Goal: Task Accomplishment & Management: Manage account settings

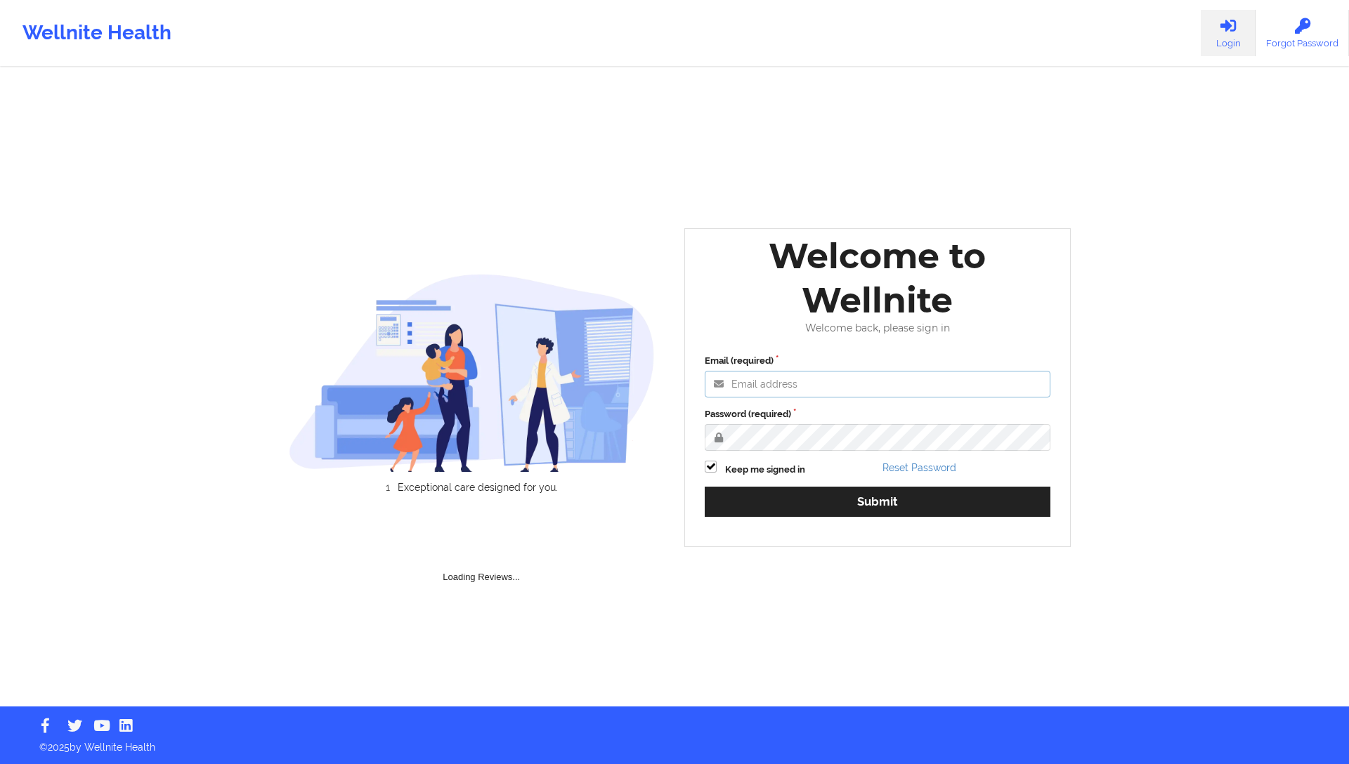
click at [769, 386] on input "Email (required)" at bounding box center [878, 384] width 346 height 27
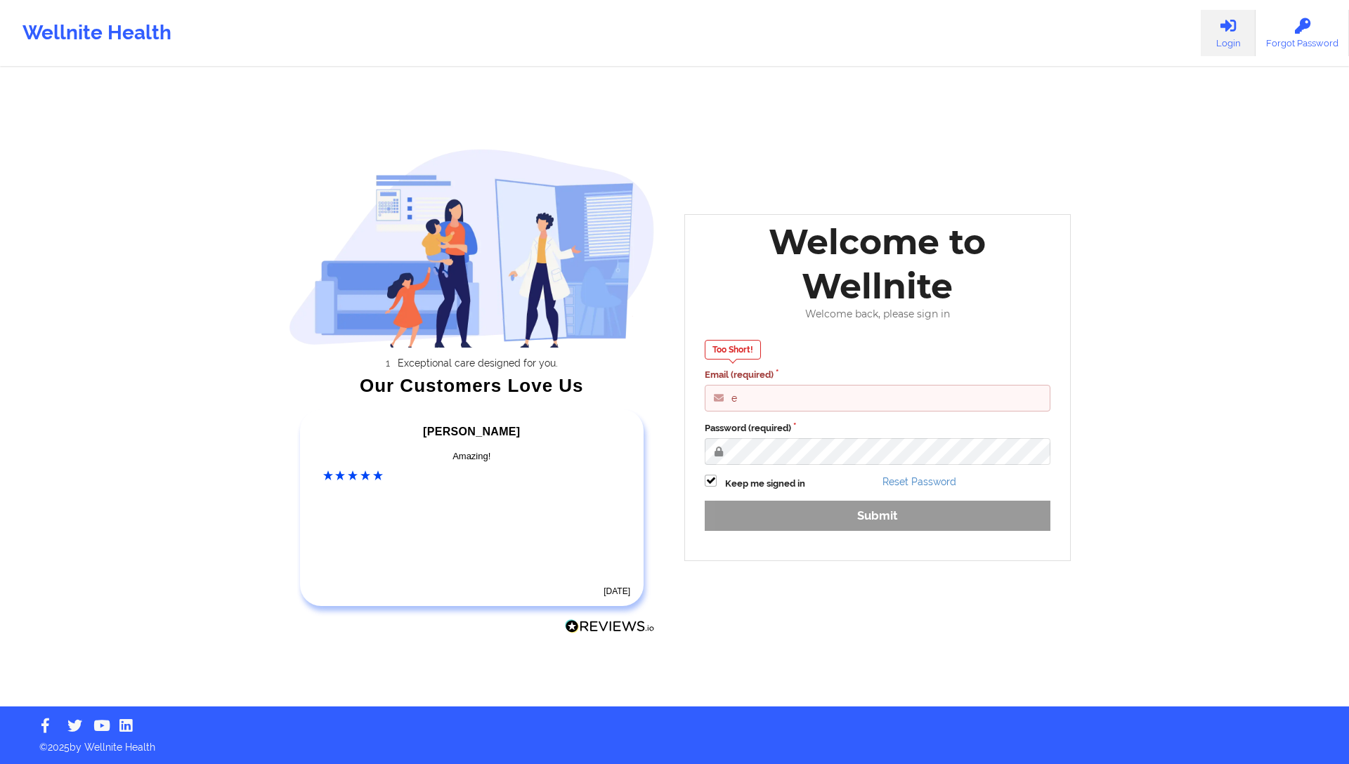
type input "engineeringadmin@wellnite.com"
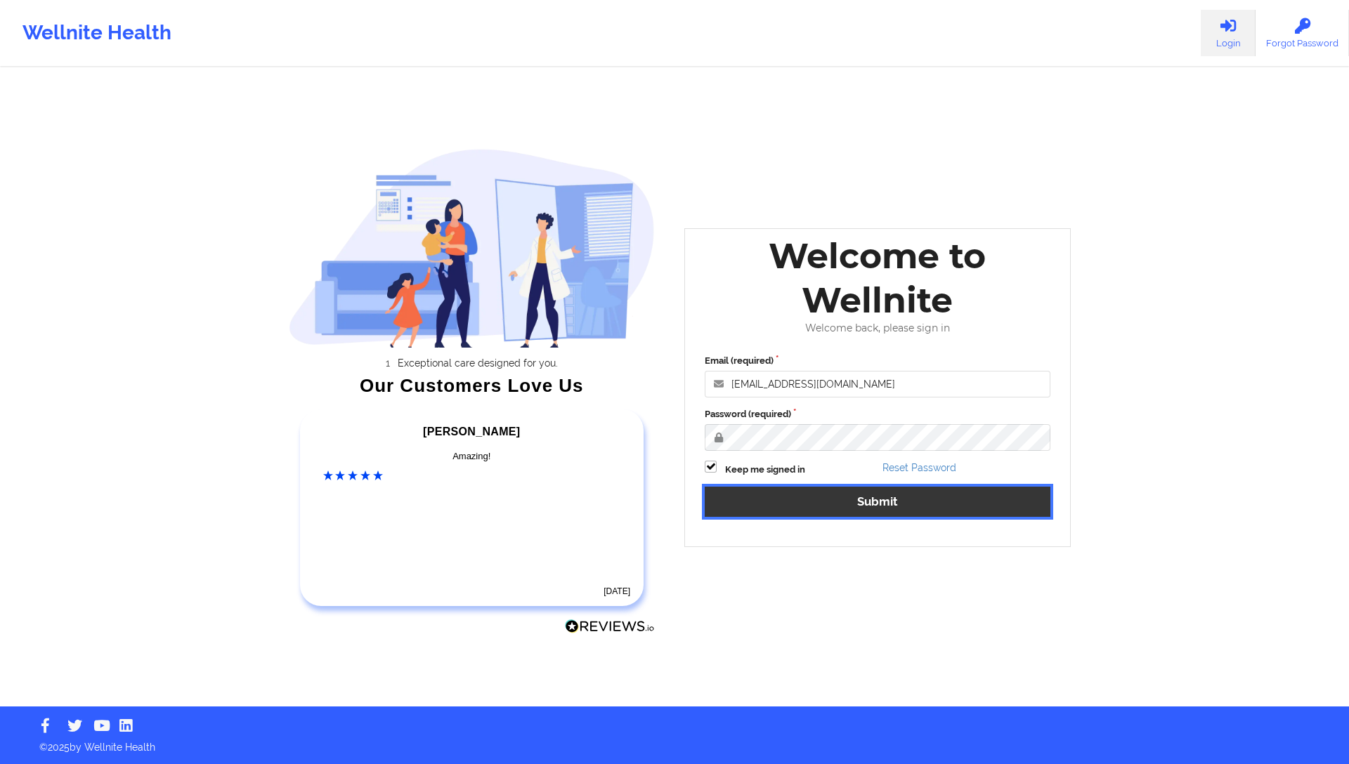
click at [853, 500] on button "Submit" at bounding box center [878, 502] width 346 height 30
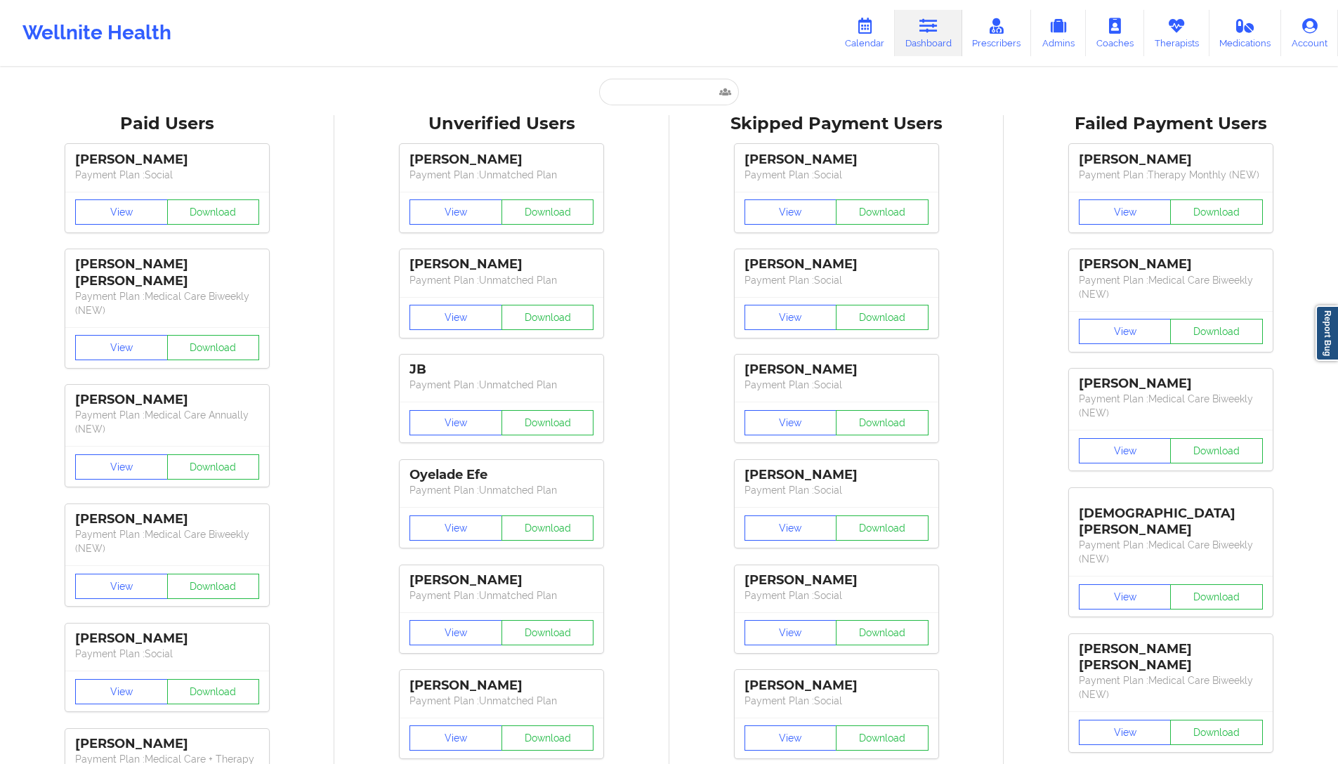
click at [693, 202] on div "Suriah Joseph Payment Plan : Social View Download Kayla Larmond Payment Plan : …" at bounding box center [836, 451] width 325 height 631
click at [1011, 24] on link "Prescribers" at bounding box center [997, 33] width 70 height 46
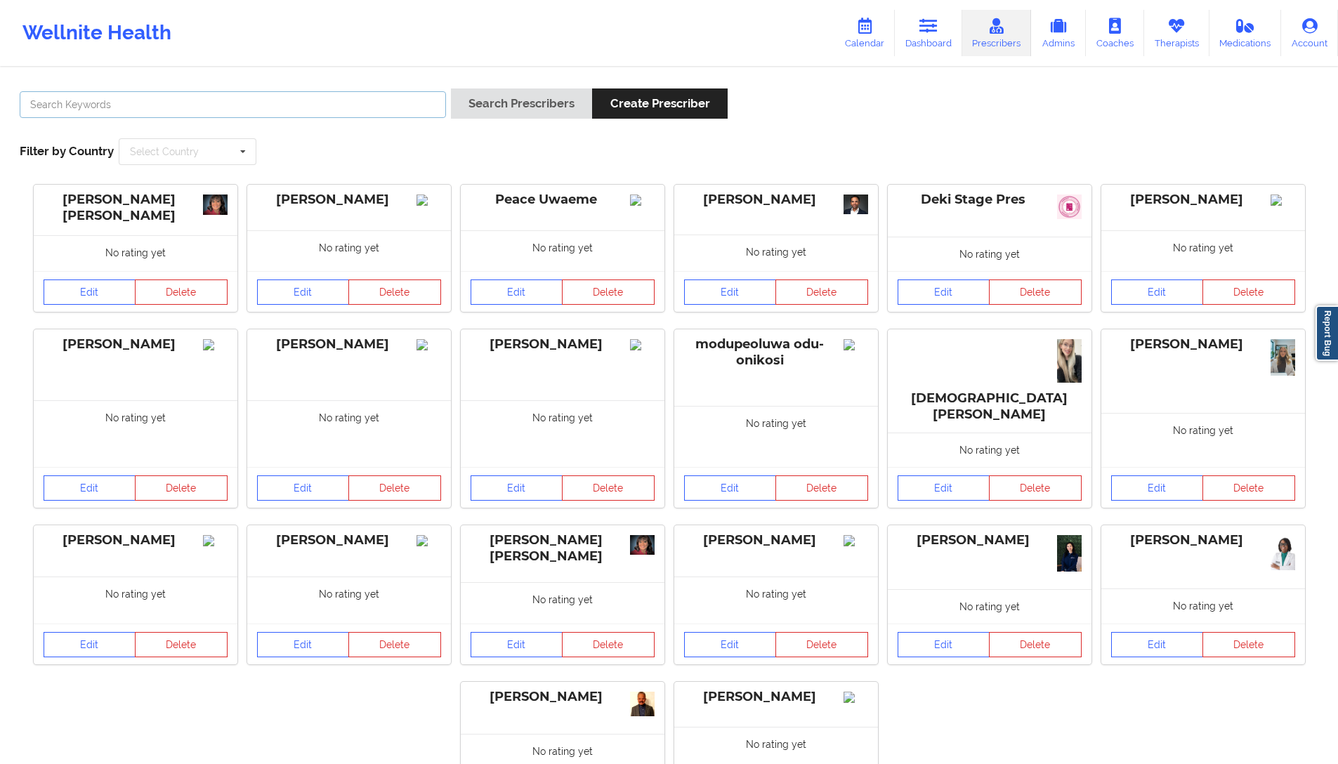
click at [180, 103] on input "text" at bounding box center [233, 104] width 426 height 27
click at [879, 34] on link "Calendar" at bounding box center [864, 33] width 60 height 46
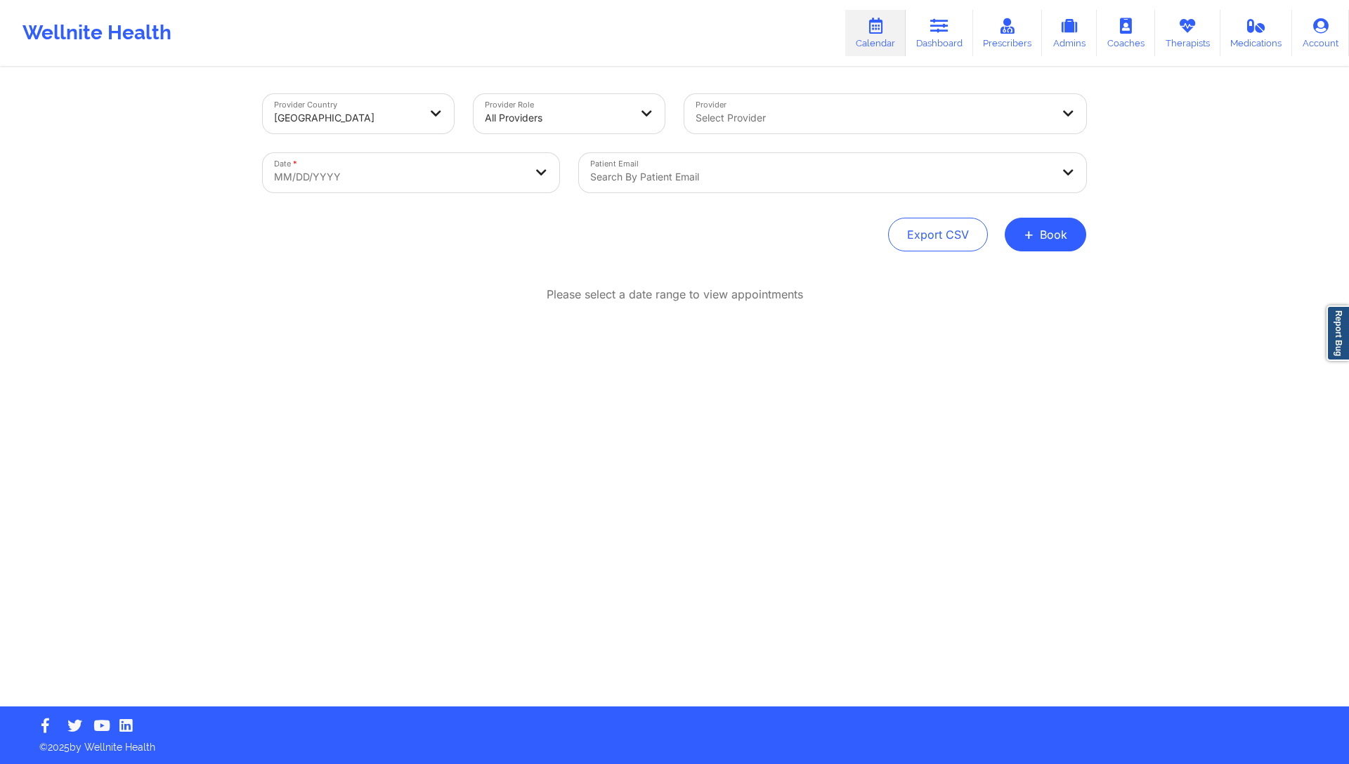
click at [715, 173] on div at bounding box center [820, 177] width 461 height 17
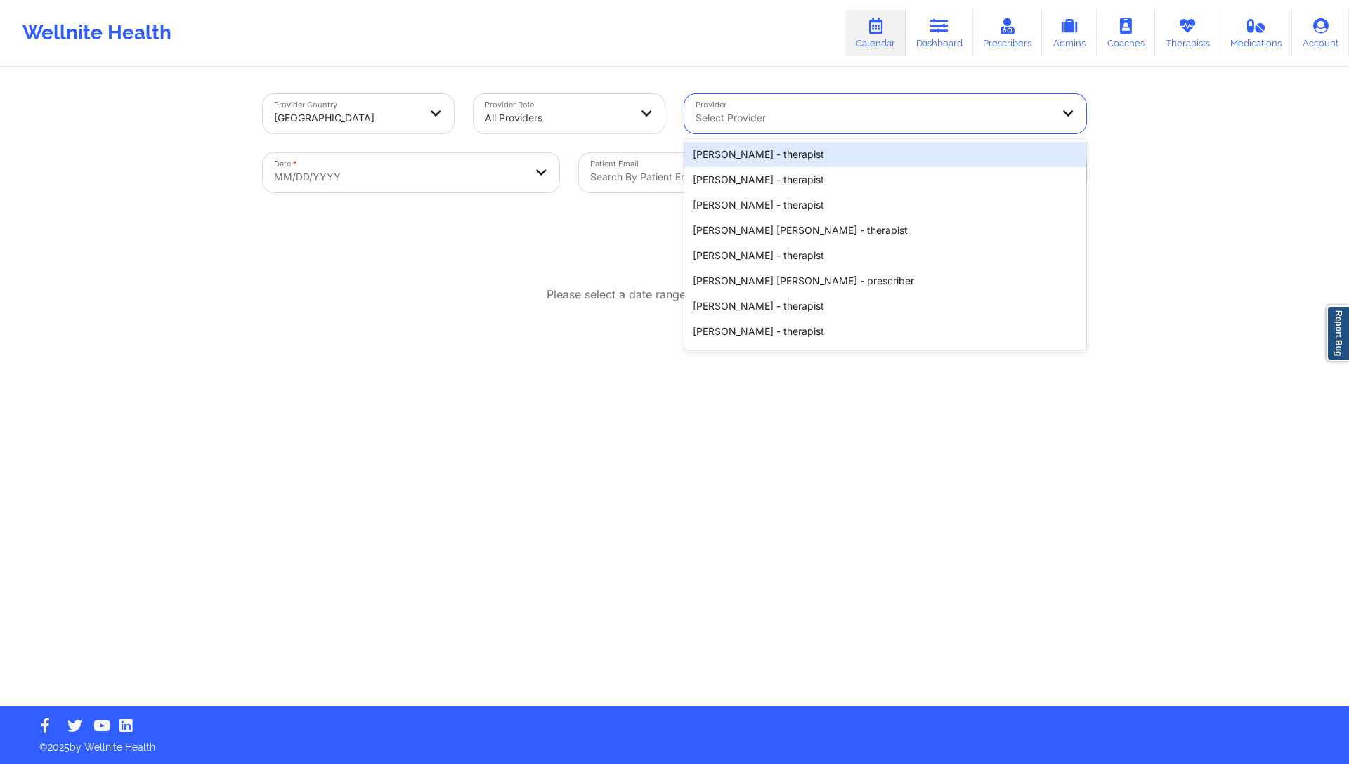
click at [778, 123] on div at bounding box center [872, 118] width 355 height 17
drag, startPoint x: 1137, startPoint y: 282, endPoint x: 1082, endPoint y: 219, distance: 83.7
click at [1133, 280] on div "Provider Country United States Provider Role All Providers Provider Olivia bond…" at bounding box center [674, 353] width 1349 height 707
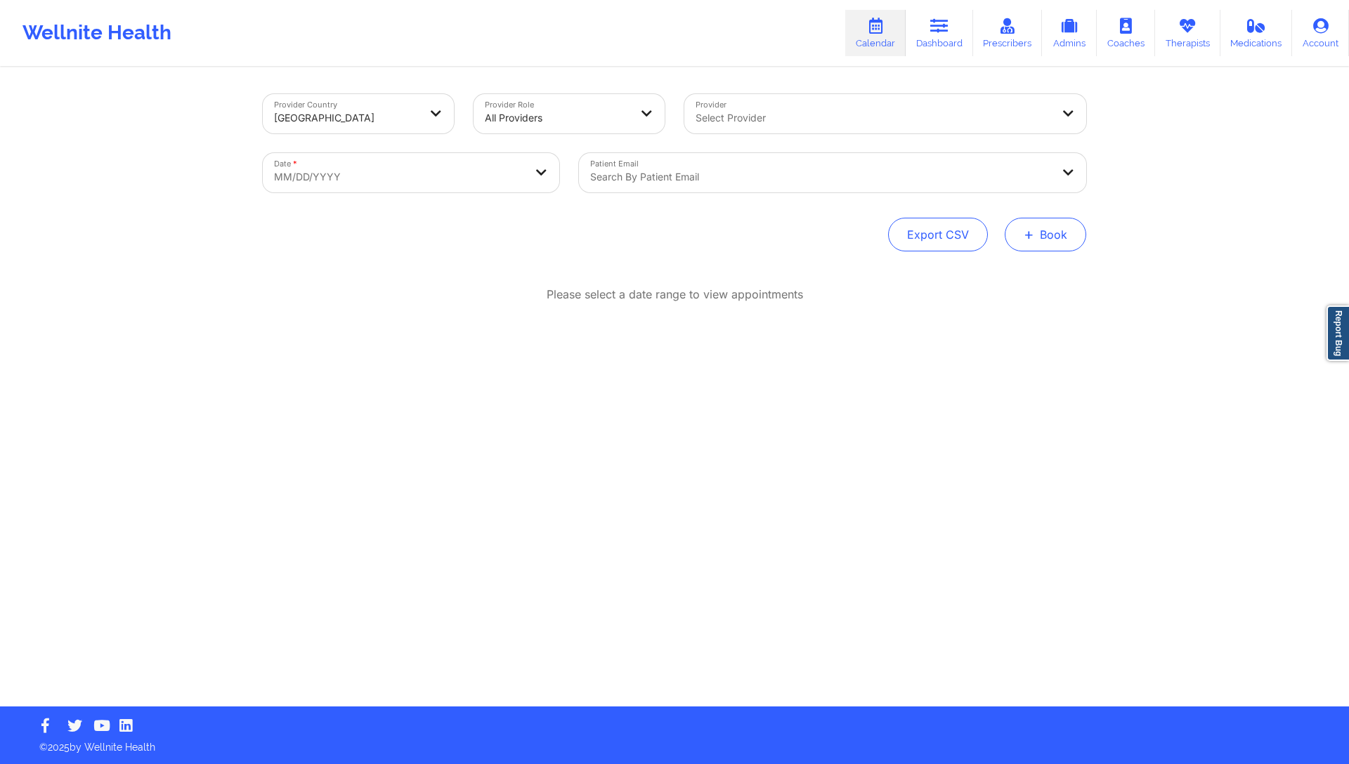
click at [1038, 247] on button "+ Book" at bounding box center [1044, 235] width 81 height 34
click at [962, 273] on div "Therapy Session Doctor Consultation" at bounding box center [1021, 290] width 129 height 64
click at [1015, 280] on button "Therapy Session" at bounding box center [1021, 279] width 107 height 23
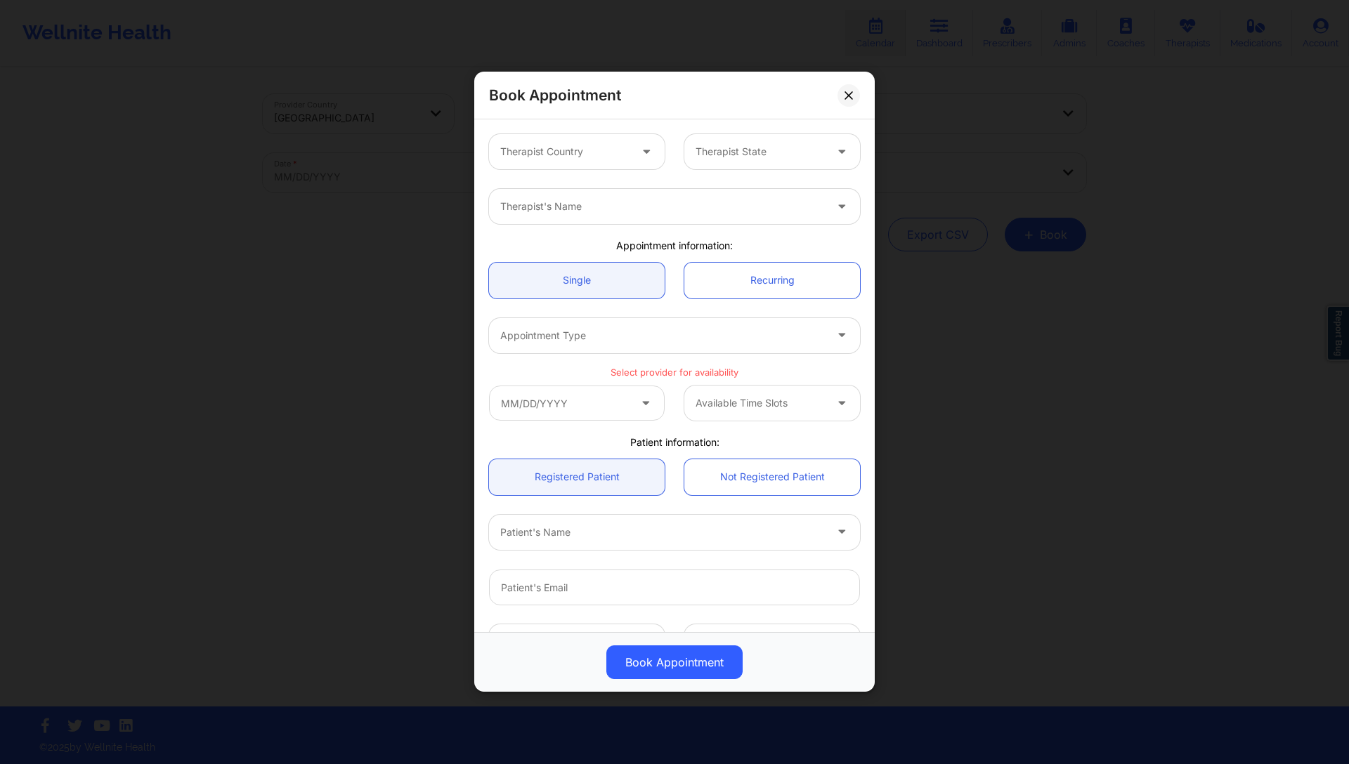
click at [592, 154] on div at bounding box center [564, 152] width 129 height 17
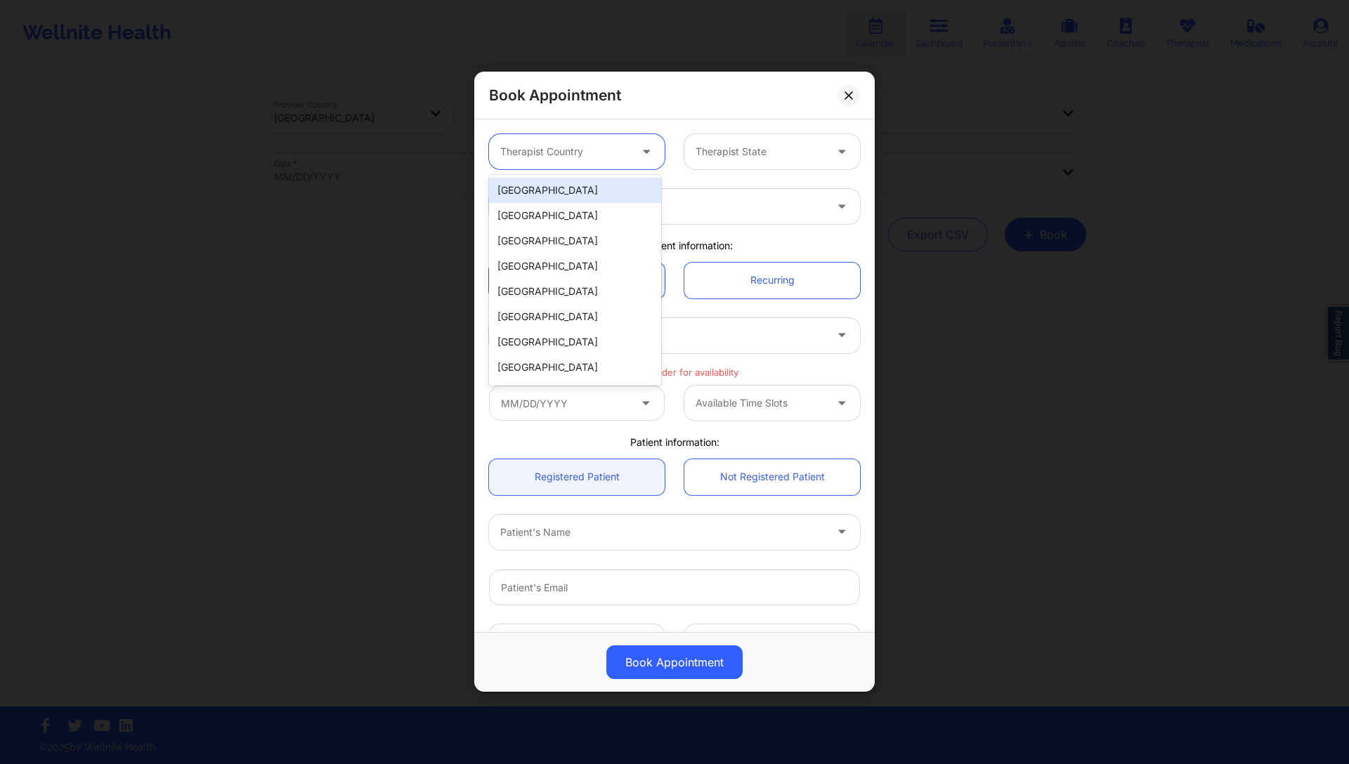
click at [568, 194] on div "[GEOGRAPHIC_DATA]" at bounding box center [575, 190] width 172 height 25
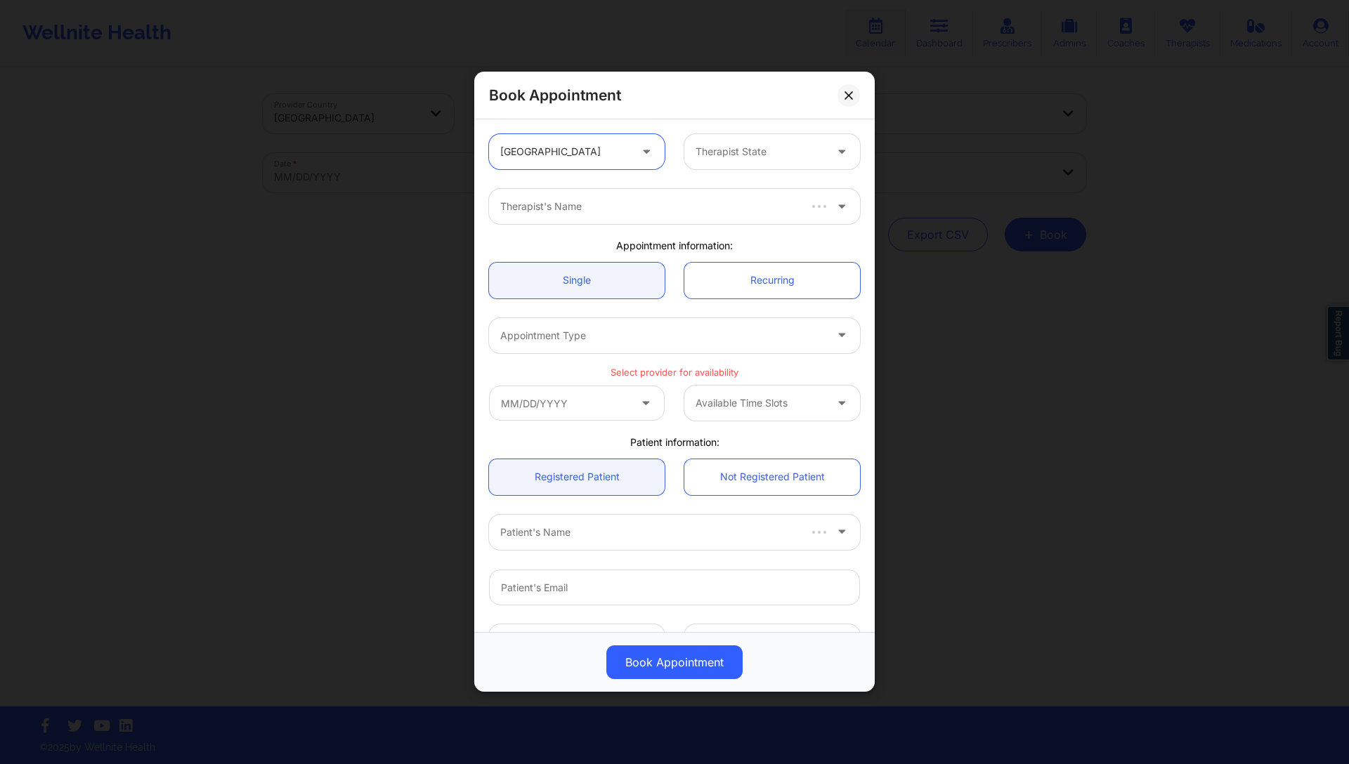
click at [742, 145] on div at bounding box center [759, 152] width 129 height 17
click at [731, 150] on div at bounding box center [759, 152] width 129 height 17
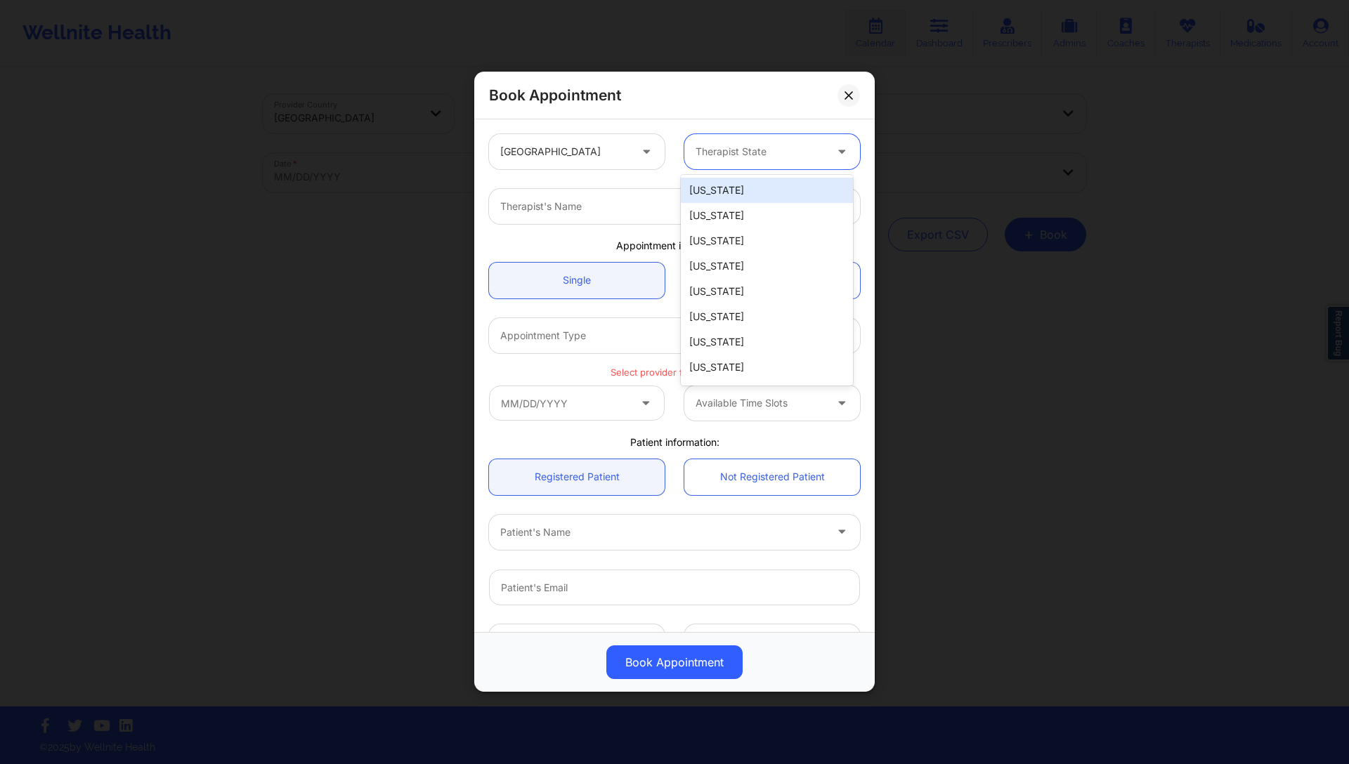
click at [707, 195] on div "Alabama" at bounding box center [767, 190] width 172 height 25
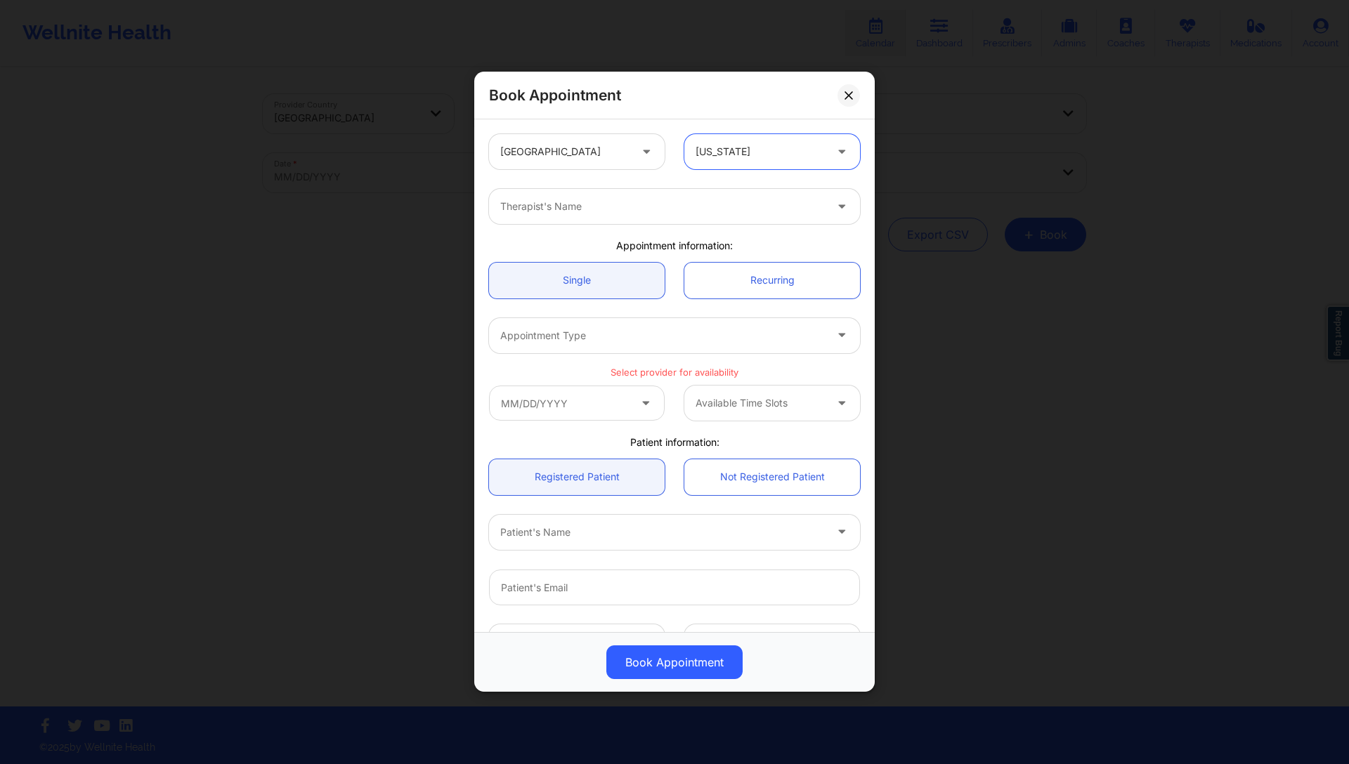
click at [612, 199] on div at bounding box center [662, 207] width 325 height 17
click at [736, 201] on div at bounding box center [662, 207] width 325 height 17
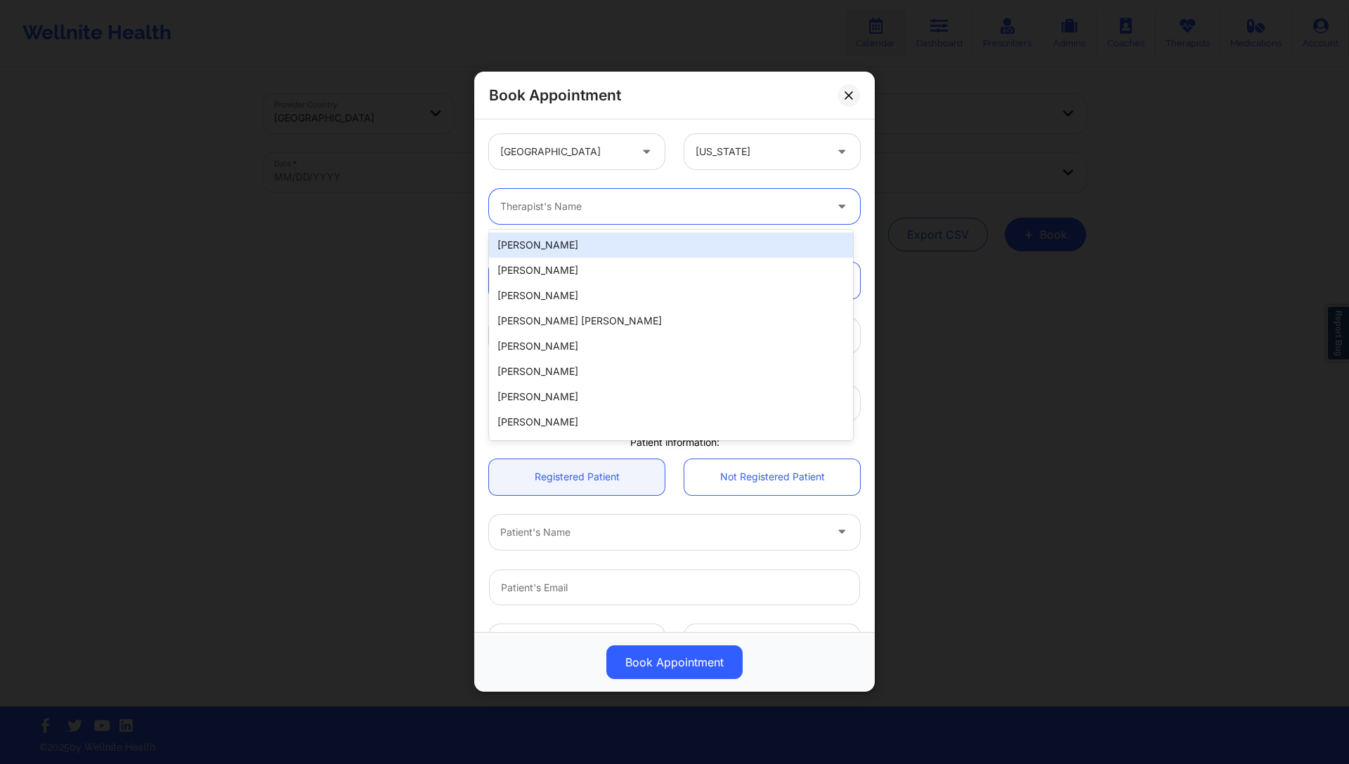
paste input "Ashley Jackson"
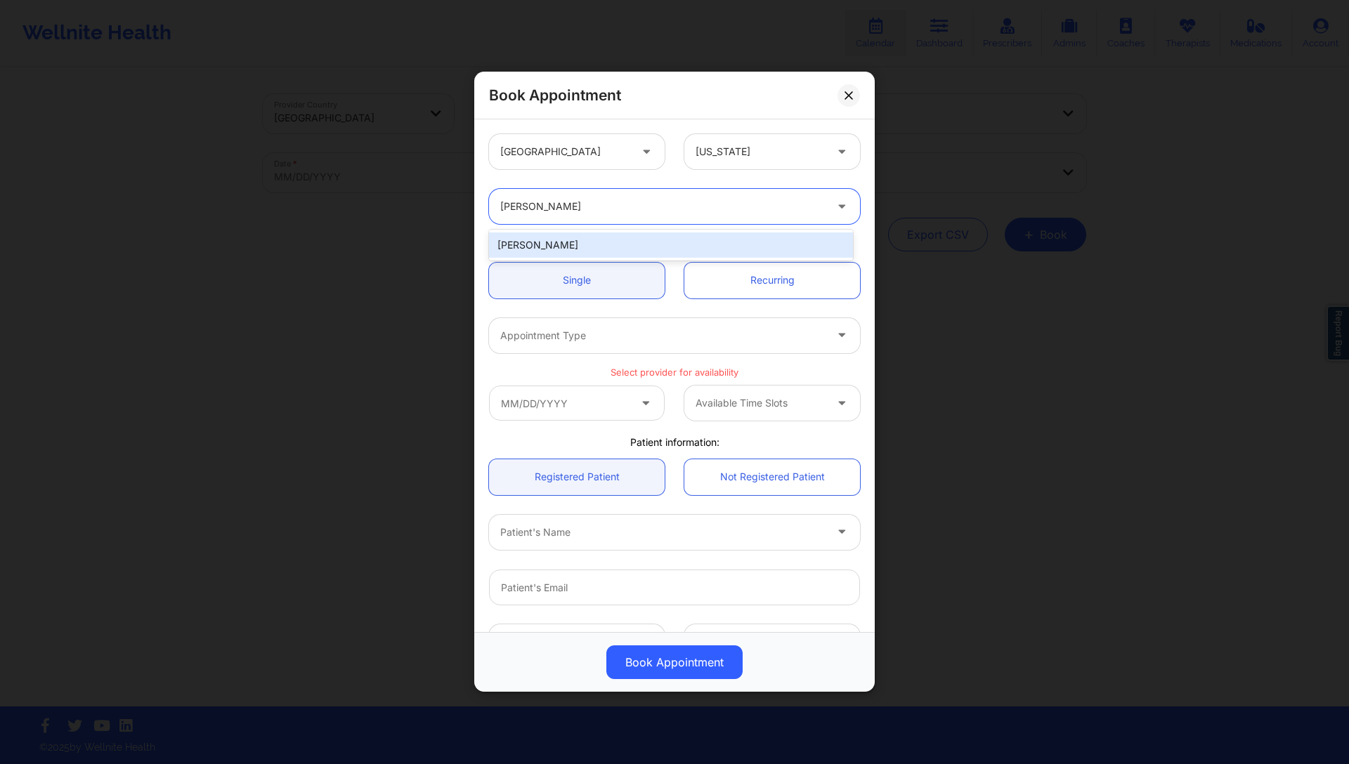
type input "Ashley Jackson"
click at [575, 240] on div "Ashley Jackson" at bounding box center [671, 244] width 364 height 25
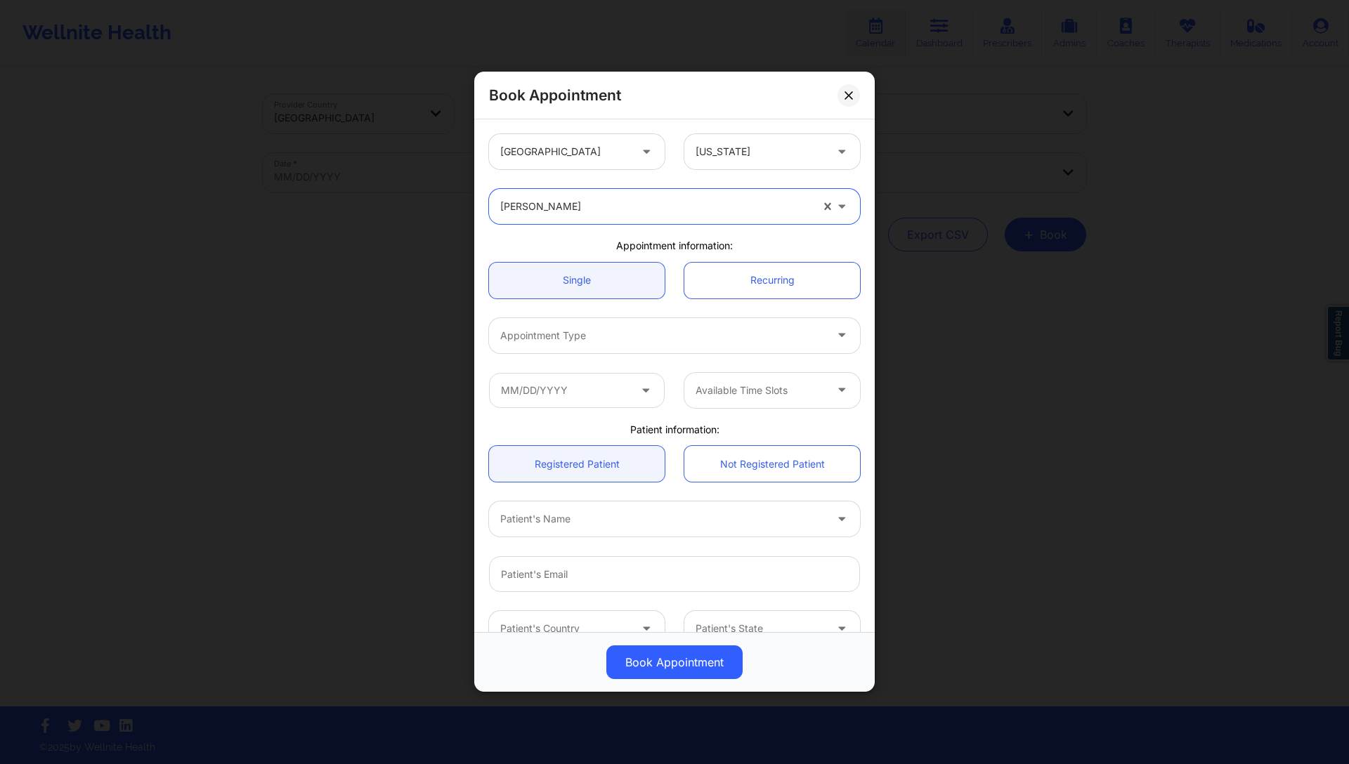
click at [629, 334] on div at bounding box center [662, 335] width 325 height 17
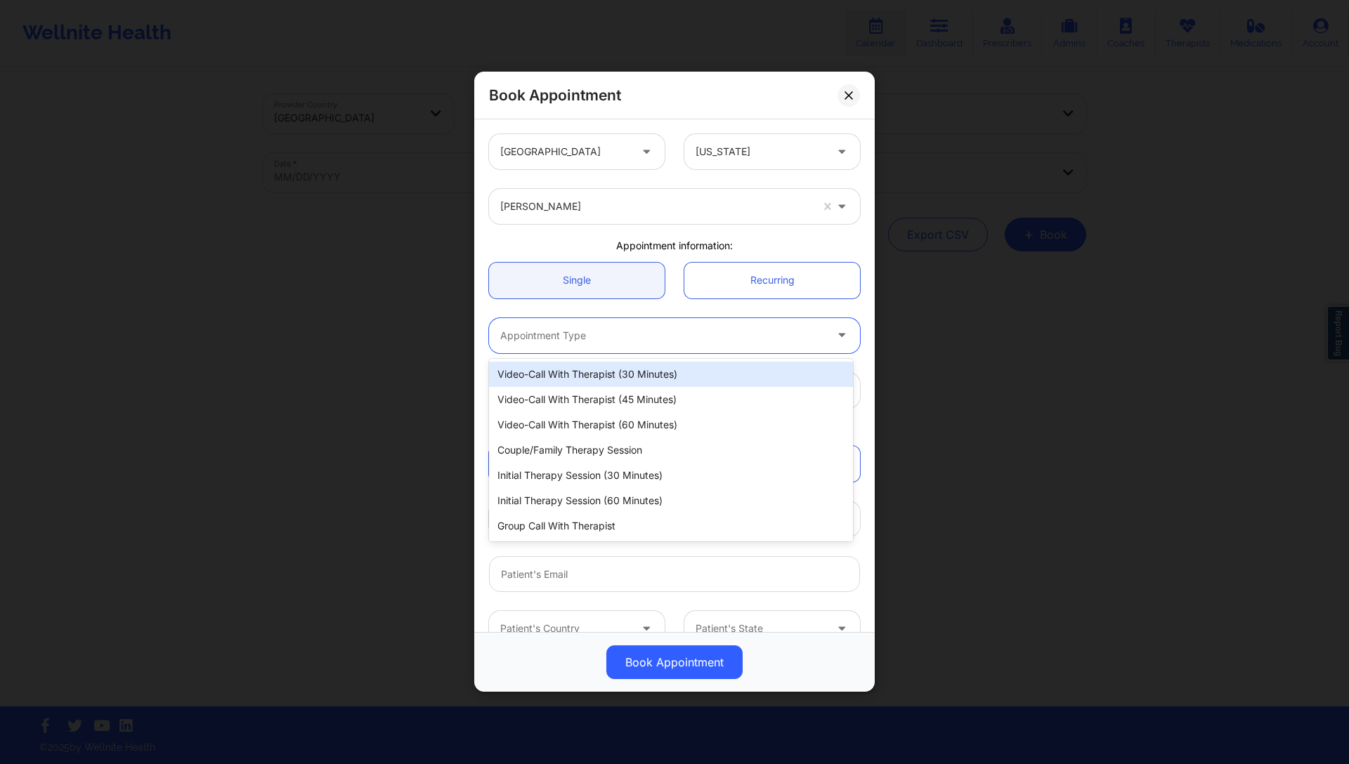
click at [593, 374] on div "Video-Call with Therapist (30 minutes)" at bounding box center [671, 374] width 364 height 25
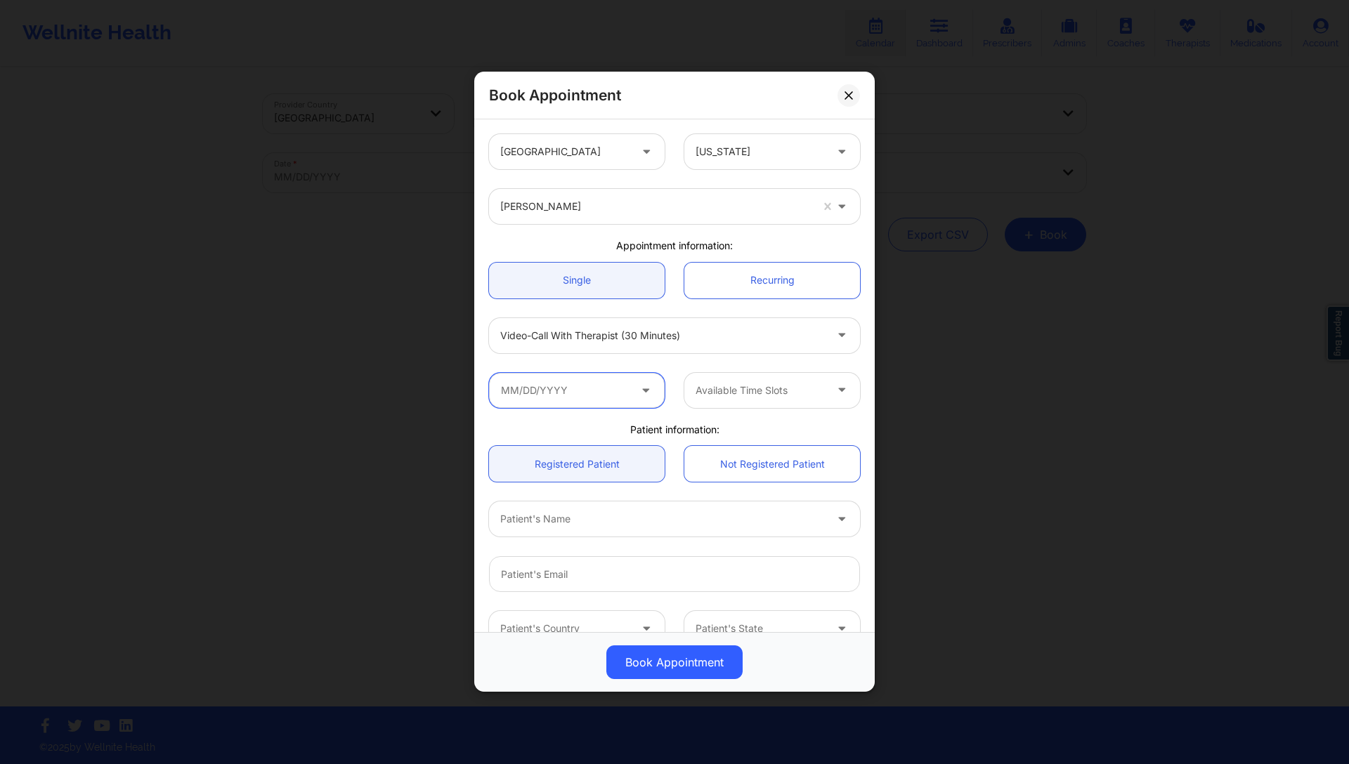
click at [591, 386] on input "text" at bounding box center [577, 390] width 176 height 35
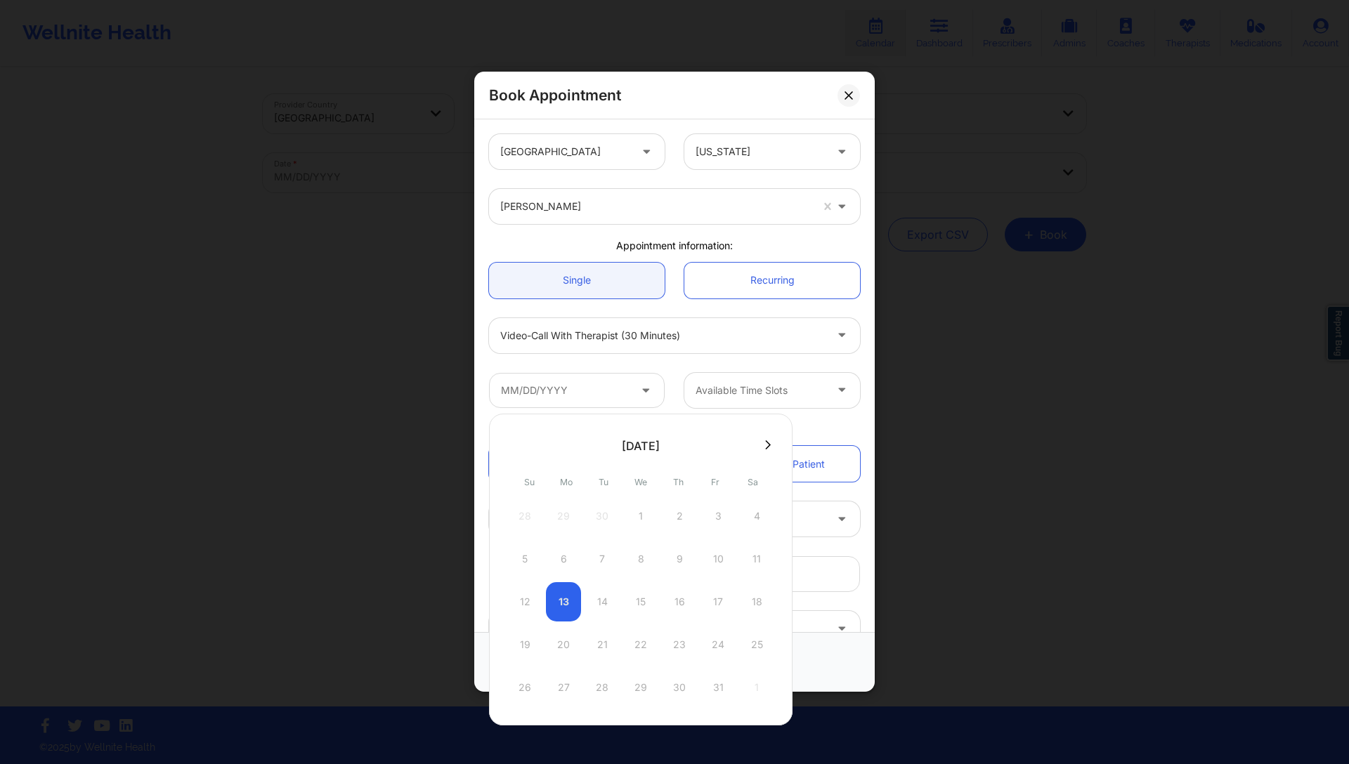
click at [754, 447] on div at bounding box center [640, 445] width 303 height 21
click at [761, 445] on button at bounding box center [768, 445] width 14 height 12
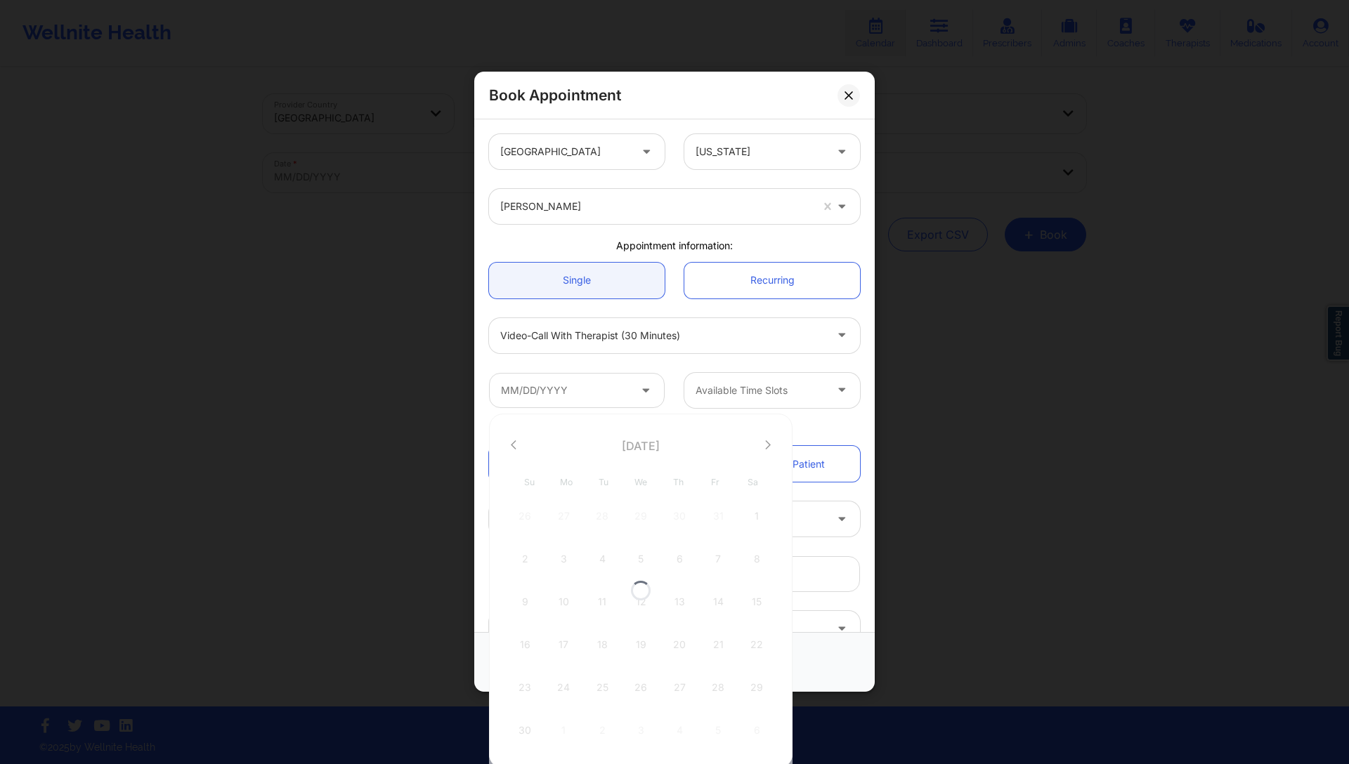
click at [818, 418] on div "United States Alabama Ashley Jackson Appointment information: Single Recurring …" at bounding box center [674, 417] width 391 height 586
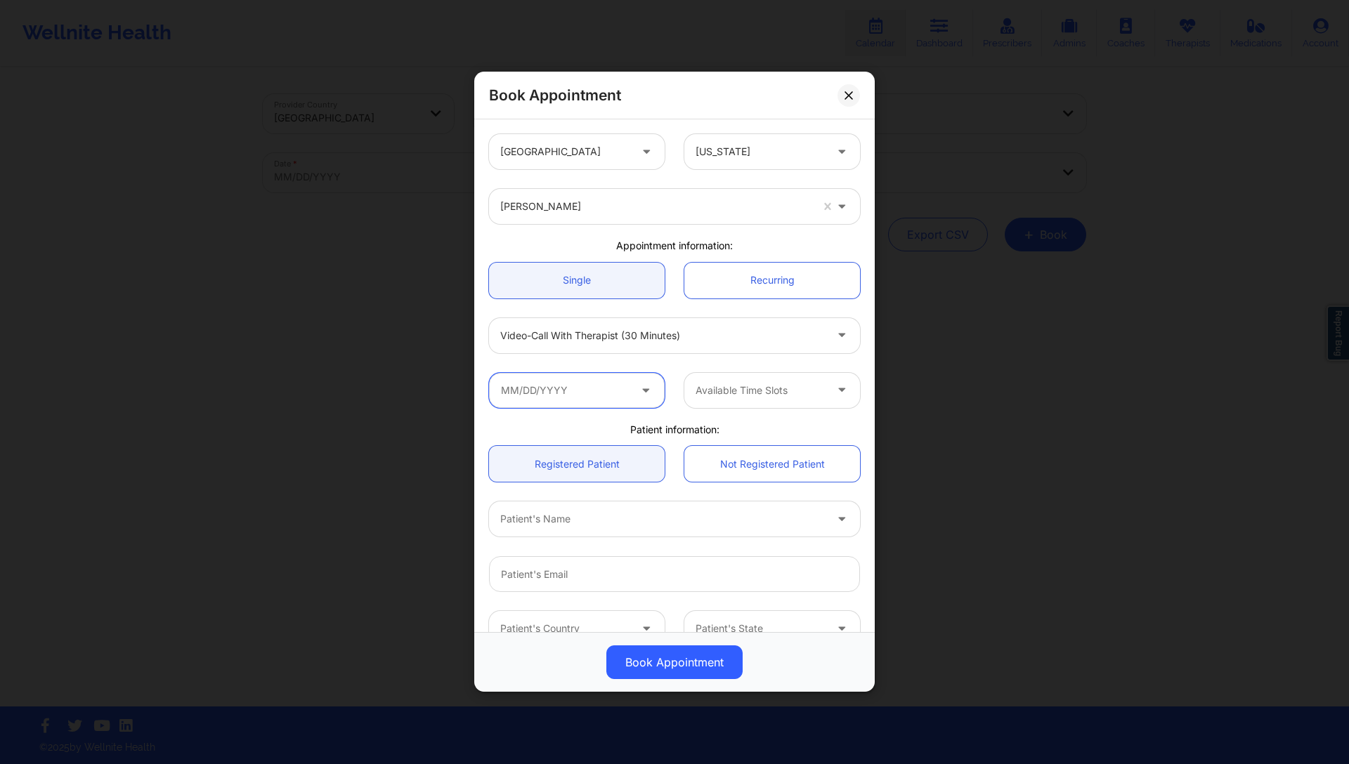
click at [617, 391] on input "text" at bounding box center [577, 390] width 176 height 35
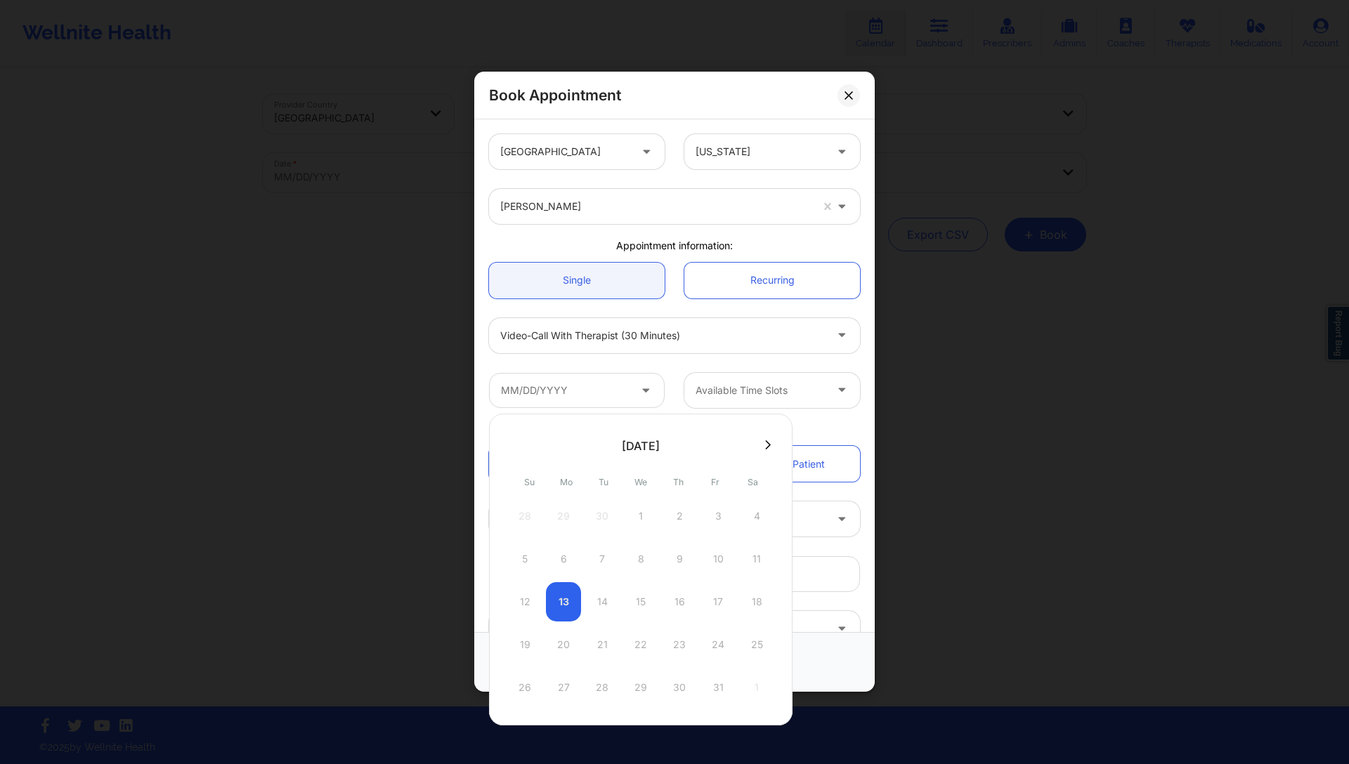
click at [644, 563] on div "5 6 7 8 9 10 11" at bounding box center [640, 558] width 267 height 39
click at [703, 349] on div "Video-Call with Therapist (30 minutes)" at bounding box center [662, 335] width 325 height 35
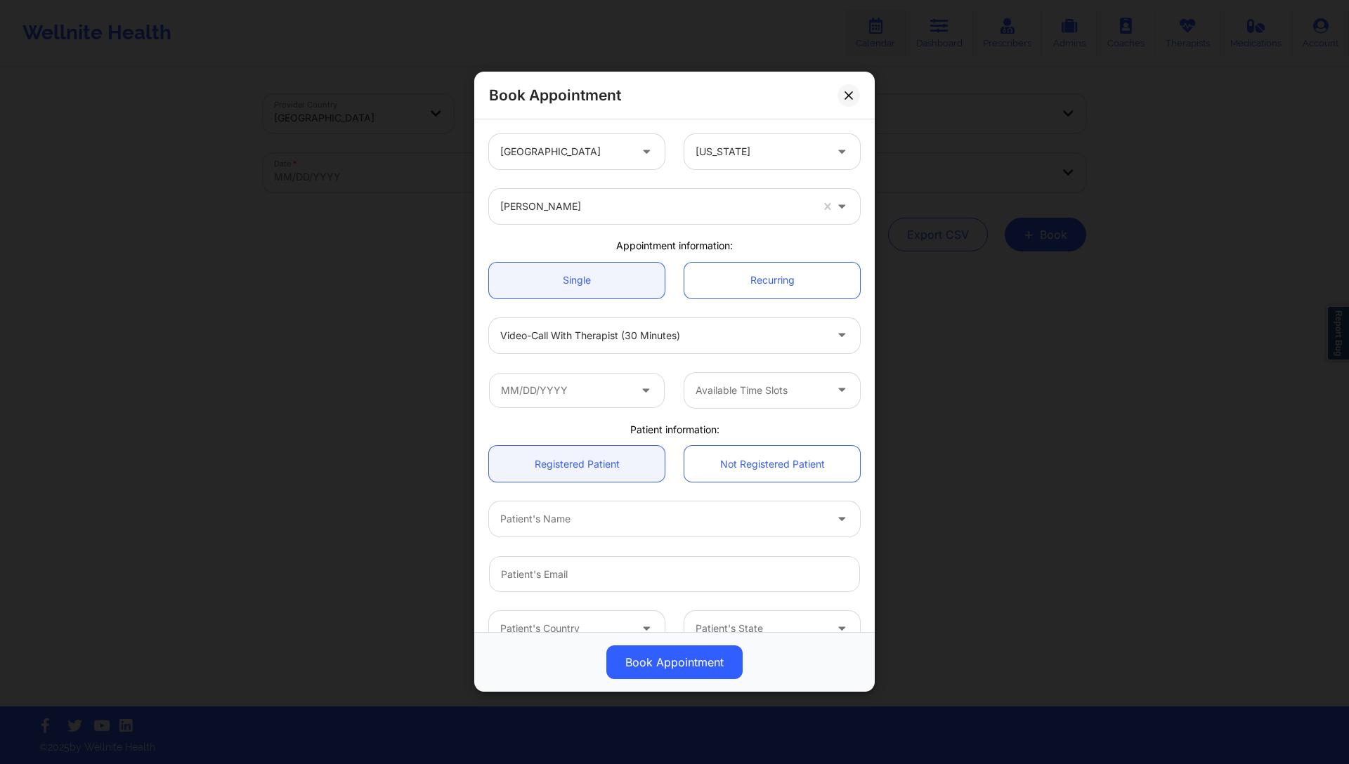
click at [680, 235] on div "United States Alabama Ashley Jackson Appointment information: Single Recurring …" at bounding box center [674, 417] width 391 height 586
click at [629, 195] on div "Ashley Jackson" at bounding box center [655, 206] width 310 height 35
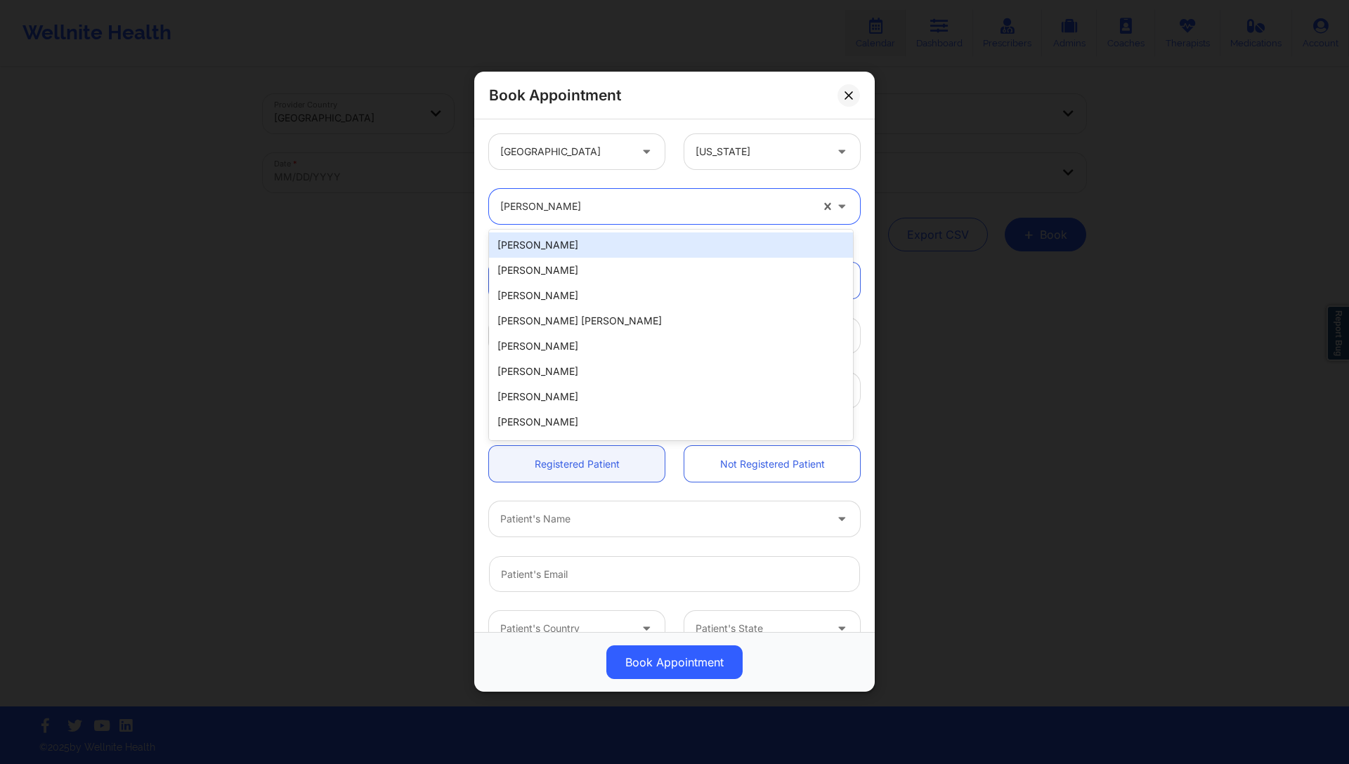
paste input "Amanda Clerkin"
type input "Amanda Clerkin"
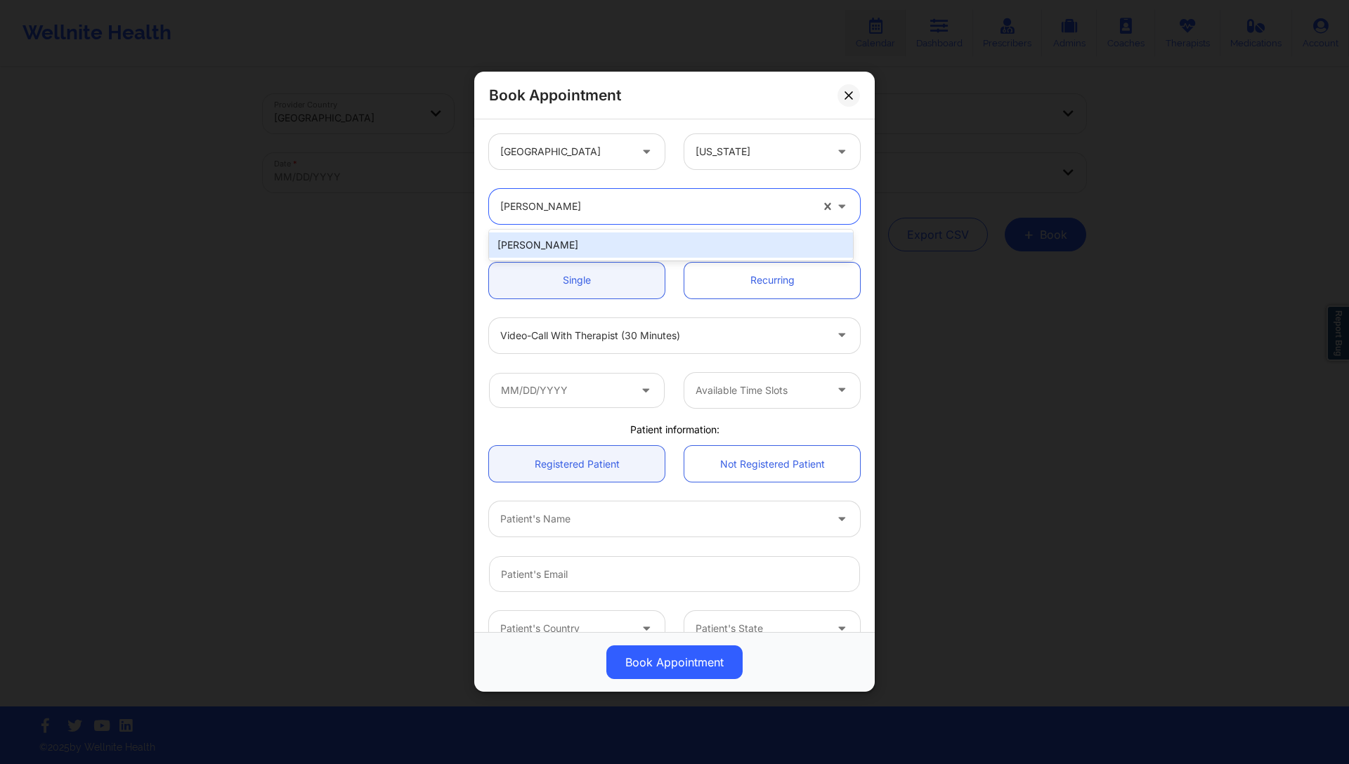
click at [564, 242] on div "Amanda Clerkin" at bounding box center [671, 244] width 364 height 25
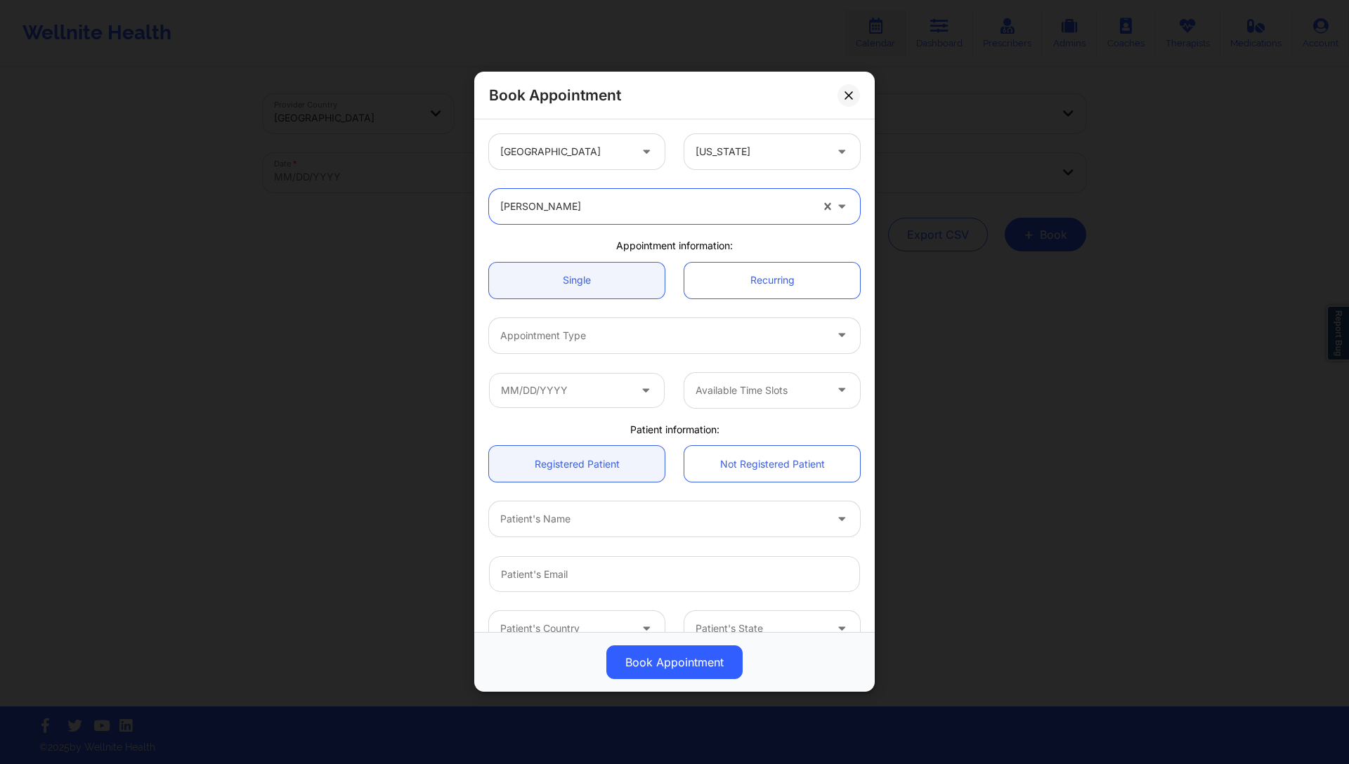
click at [616, 345] on div "Appointment Type" at bounding box center [657, 335] width 337 height 35
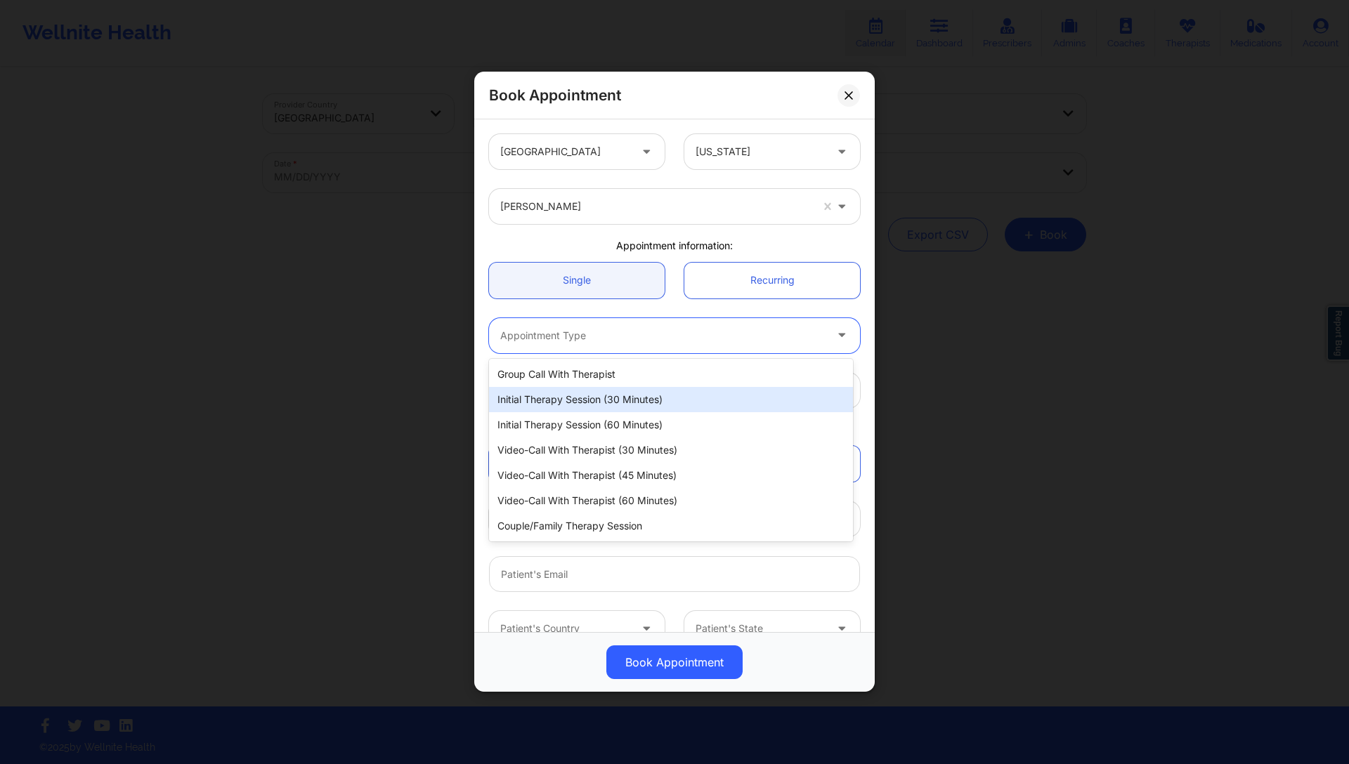
click at [598, 403] on div "Initial Therapy Session (30 minutes)" at bounding box center [671, 399] width 364 height 25
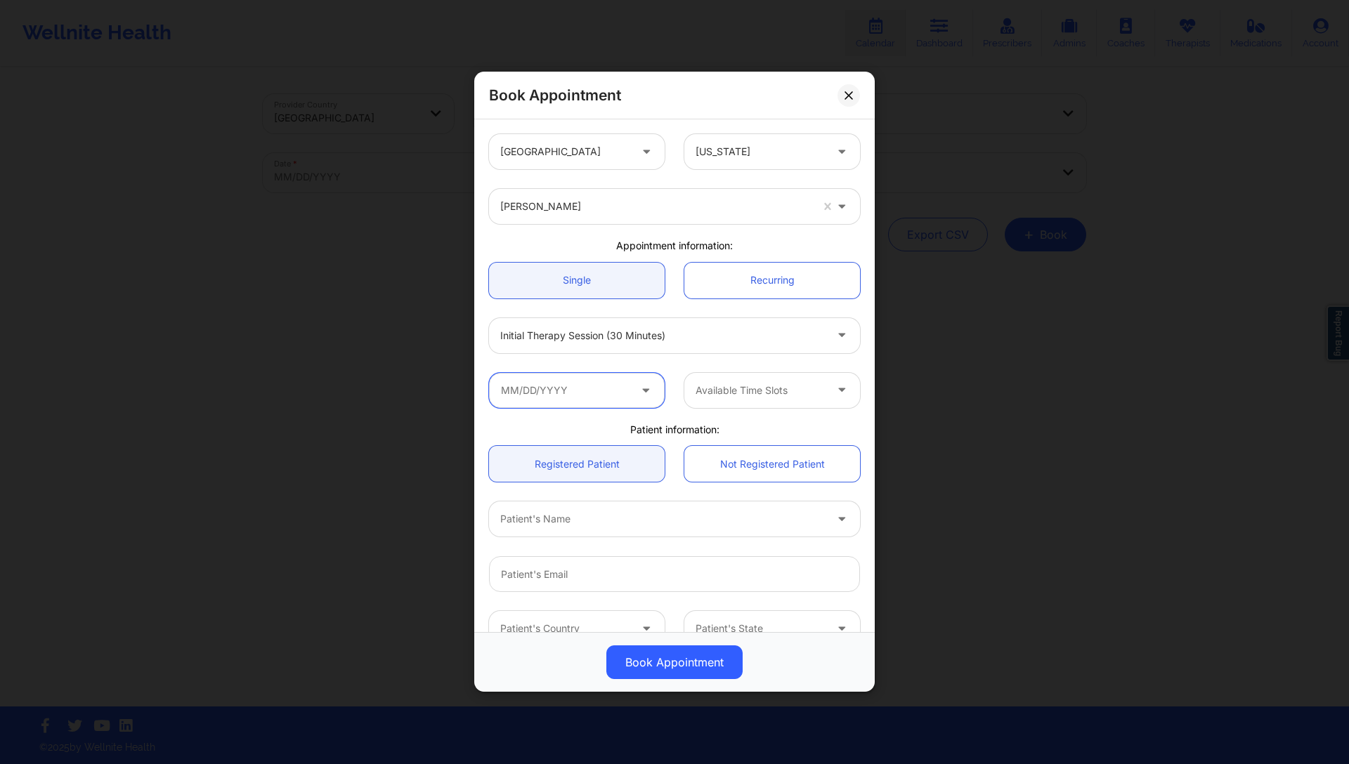
click at [577, 393] on input "text" at bounding box center [577, 390] width 176 height 35
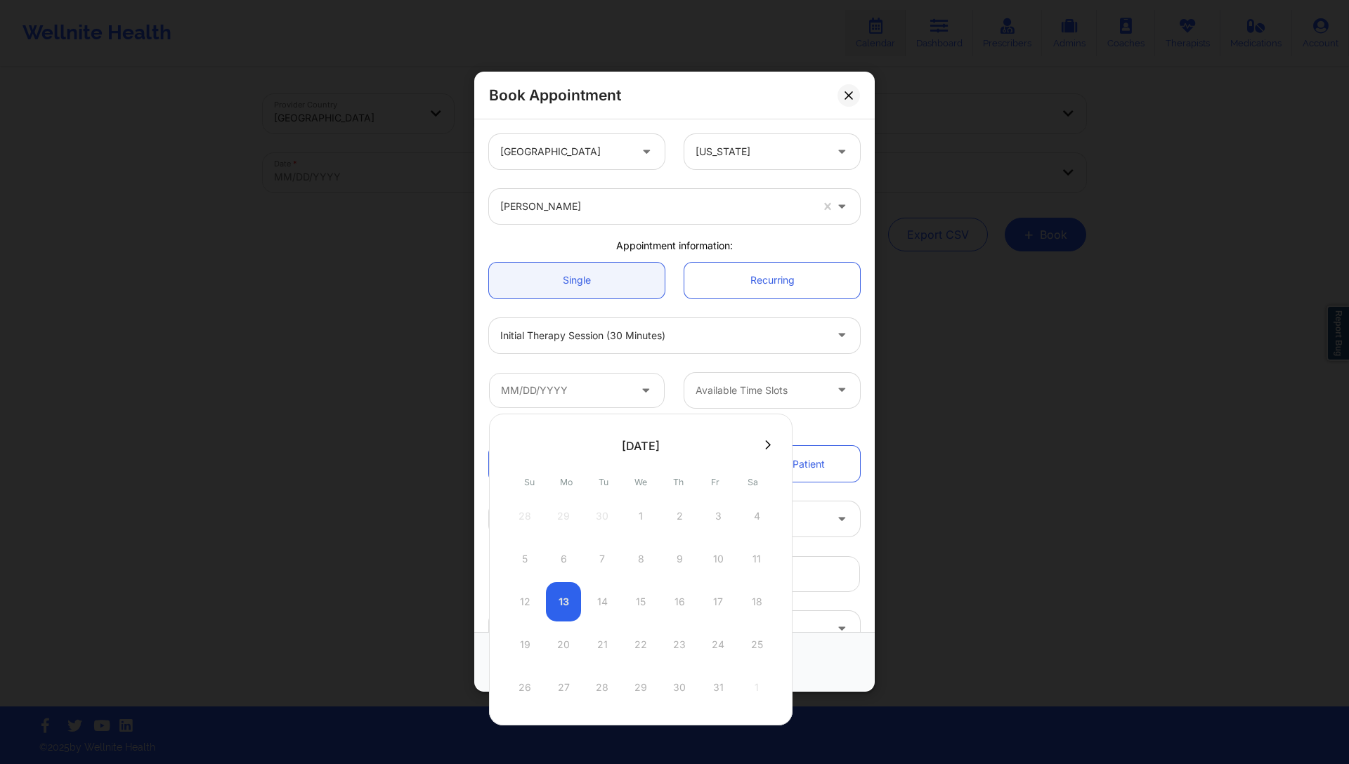
click at [768, 446] on button at bounding box center [768, 445] width 14 height 12
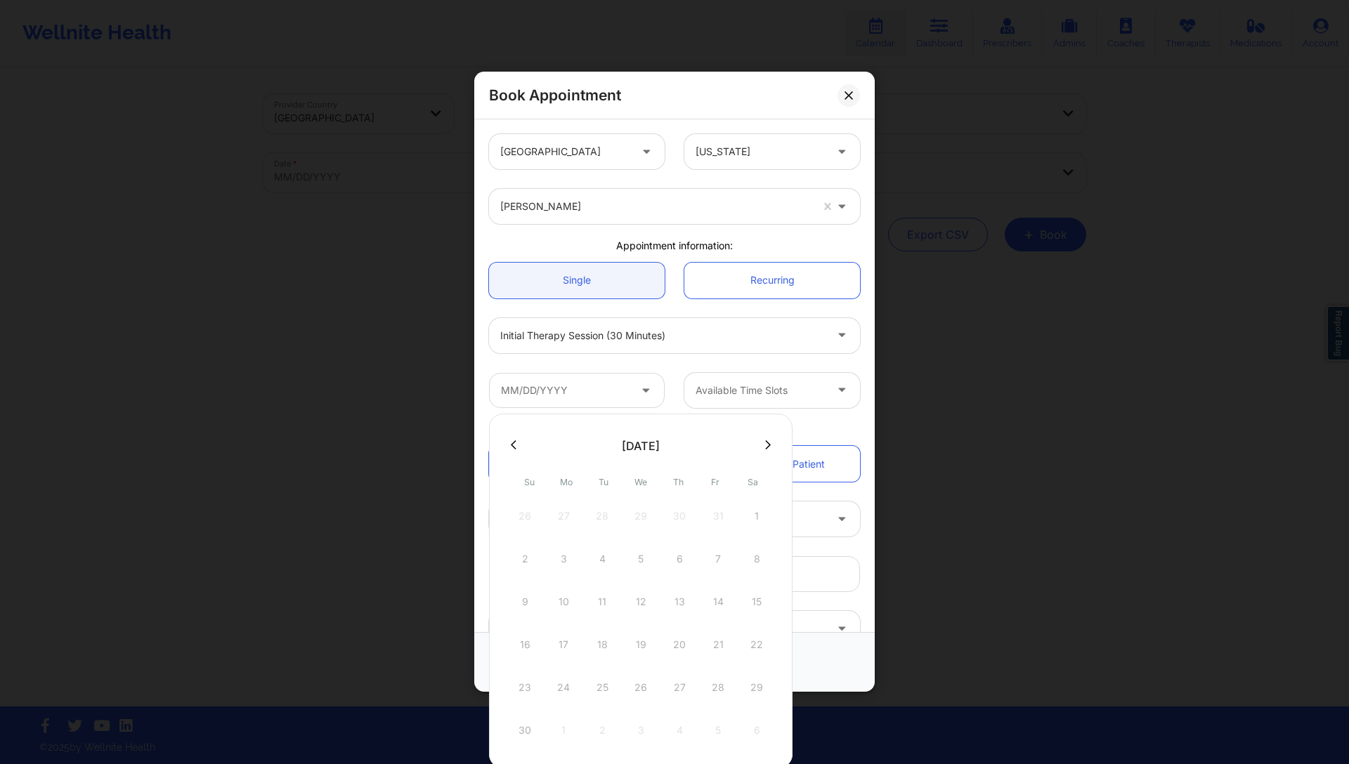
click at [592, 193] on div "Amanda Clerkin" at bounding box center [655, 206] width 310 height 35
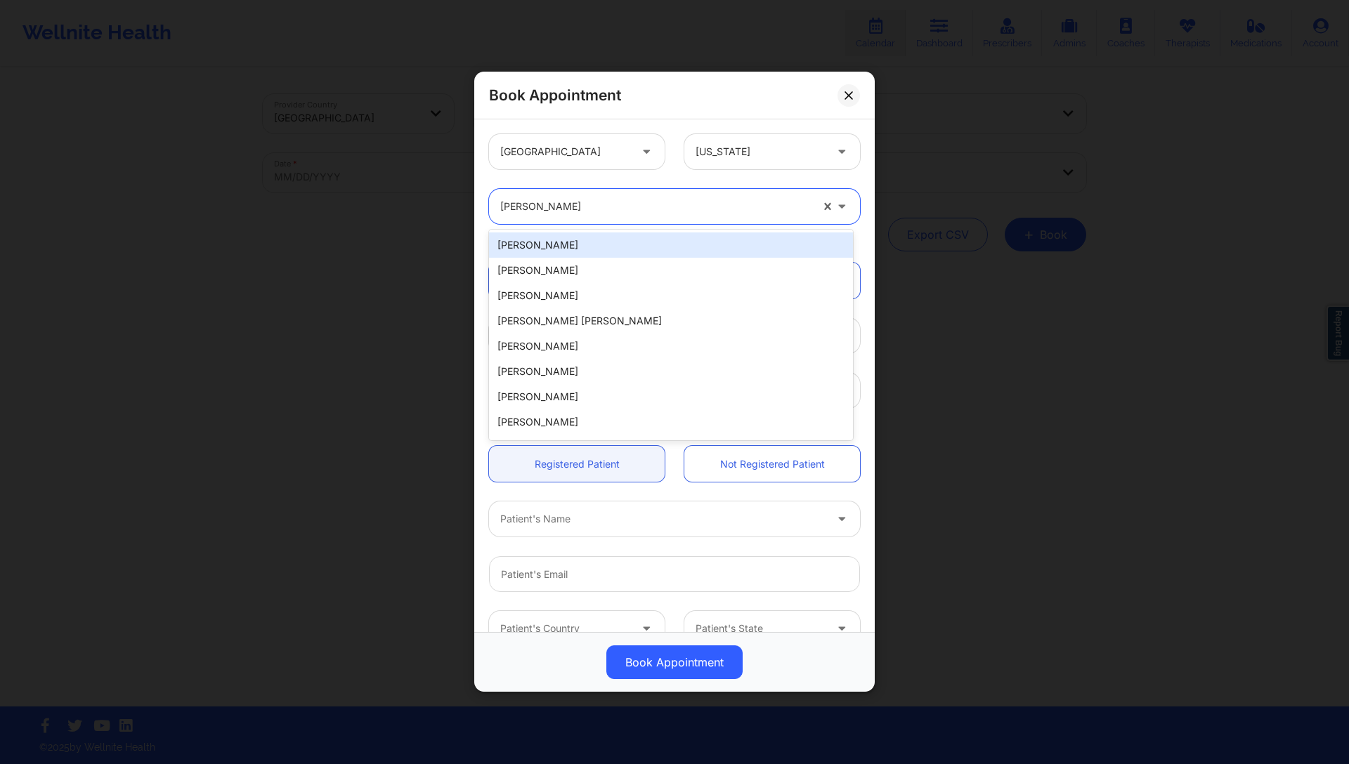
paste input "Sandra Knighton-Clark"
paste input "Knighton-Clark"
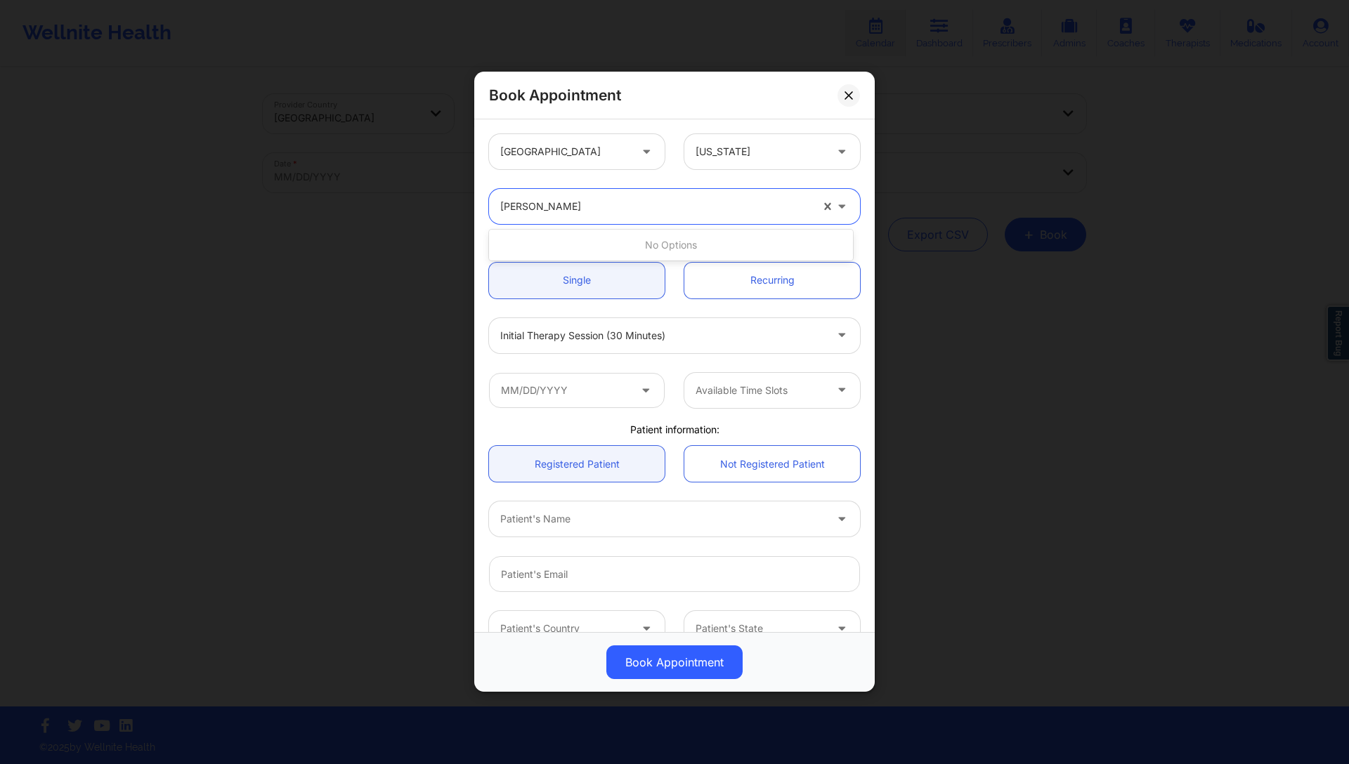
type input "Knighton-Clark"
click at [631, 241] on div "Sandra Knighton-Clark" at bounding box center [671, 244] width 364 height 25
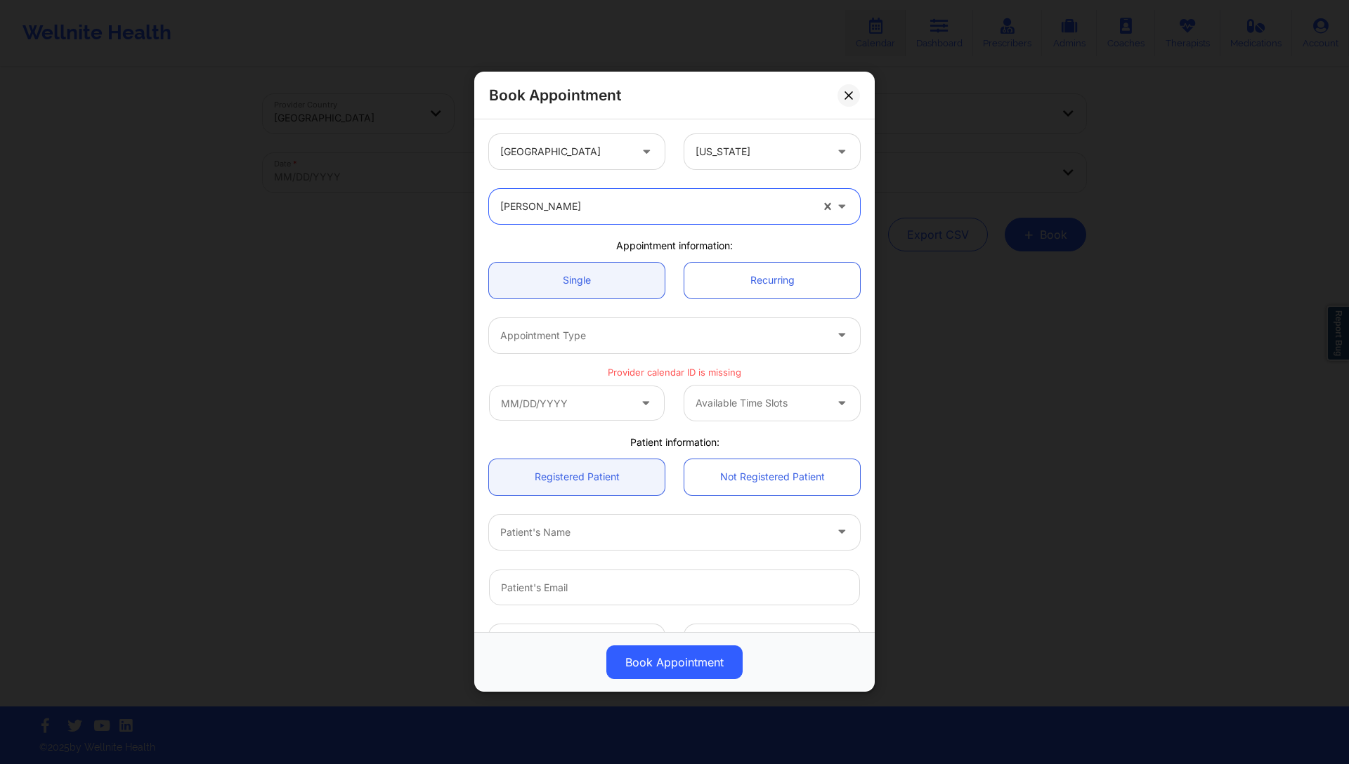
click at [610, 325] on div "Appointment Type" at bounding box center [657, 335] width 337 height 35
click at [570, 414] on input "text" at bounding box center [577, 403] width 176 height 35
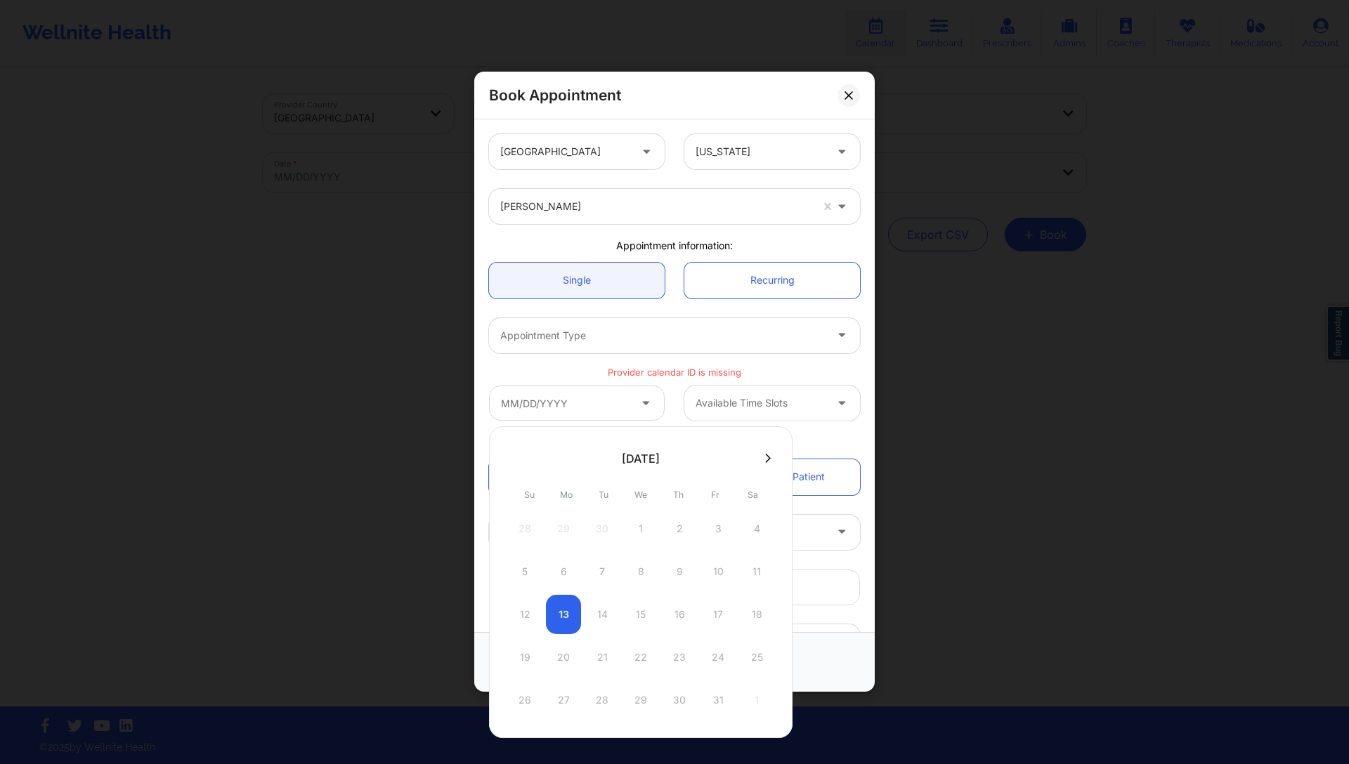
click at [693, 328] on div at bounding box center [662, 335] width 325 height 17
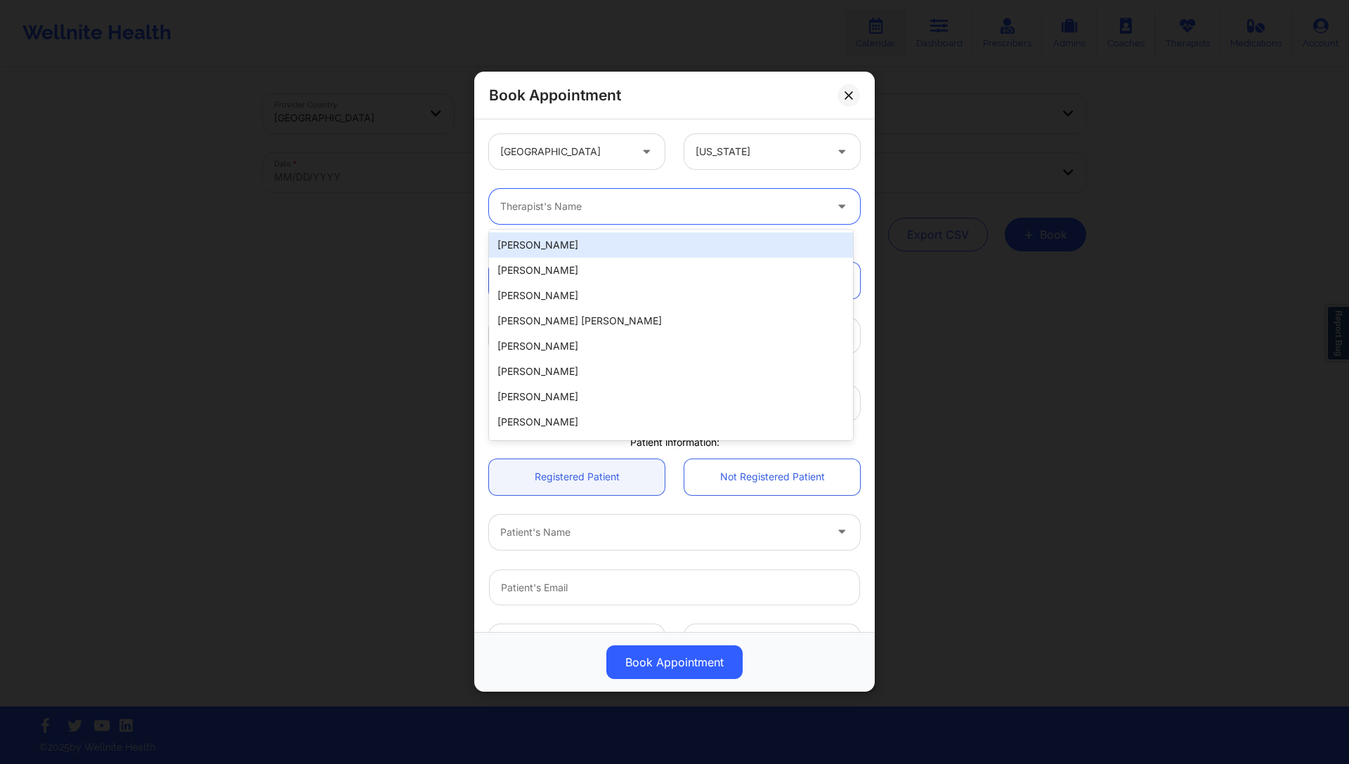
click at [597, 202] on div at bounding box center [662, 207] width 325 height 17
paste input "Yilian Montes de Oca"
type input "Yilian Montes de Oca"
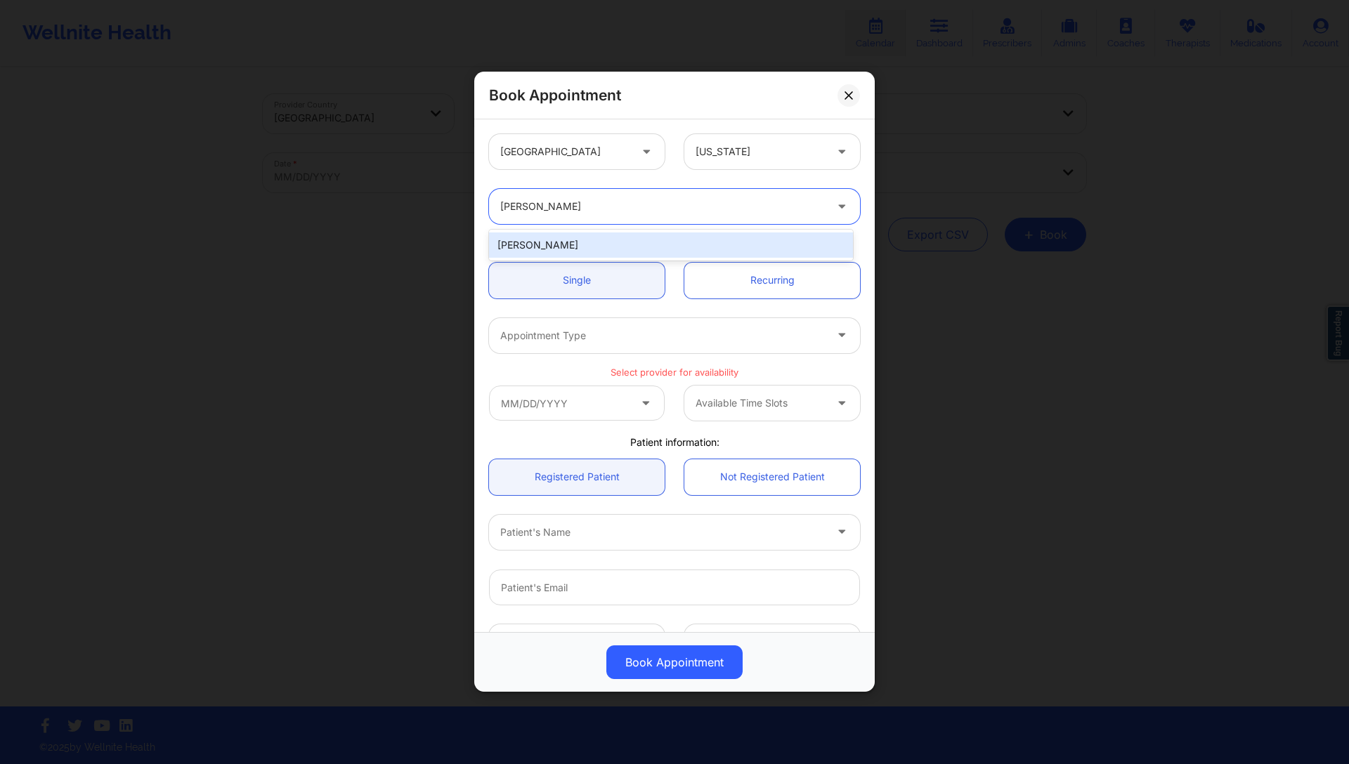
click at [634, 243] on div "Yilian Montes de Oca" at bounding box center [671, 244] width 364 height 25
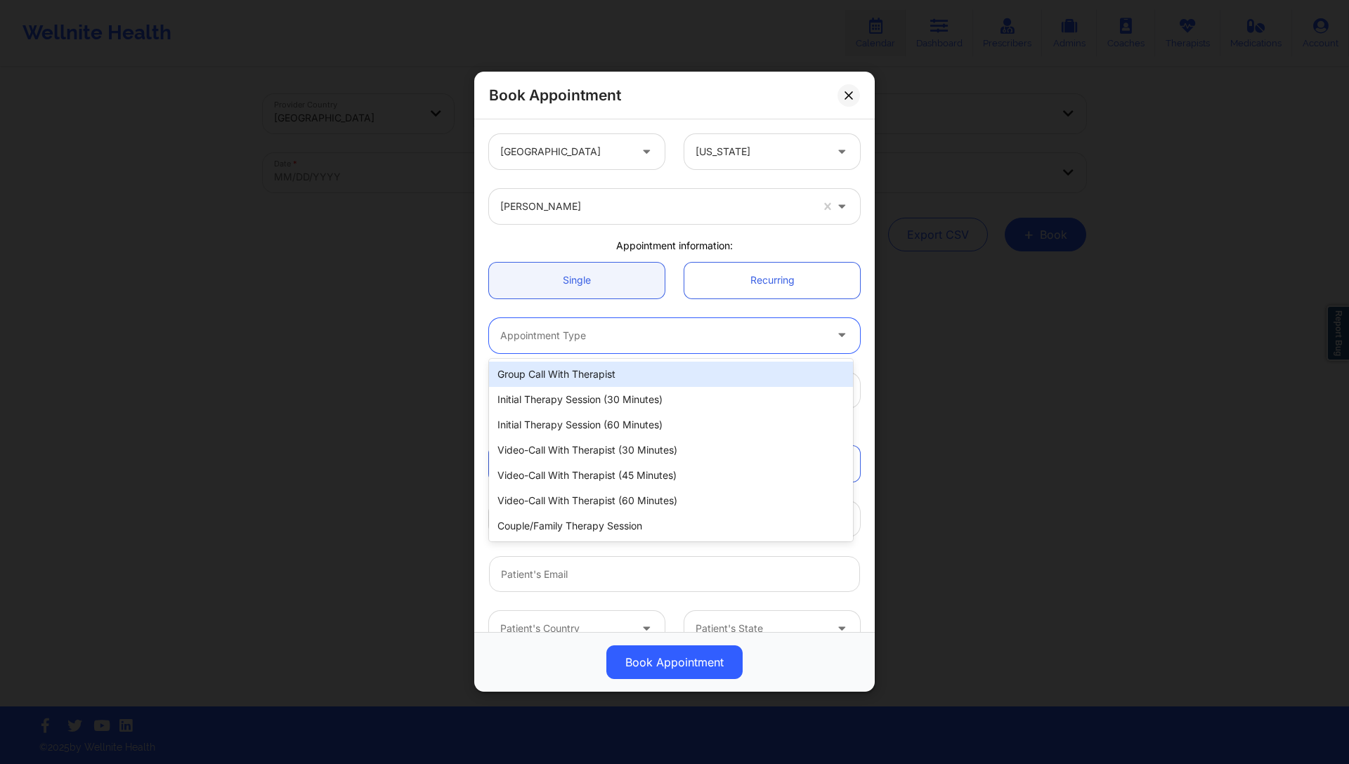
click at [609, 332] on div at bounding box center [662, 335] width 325 height 17
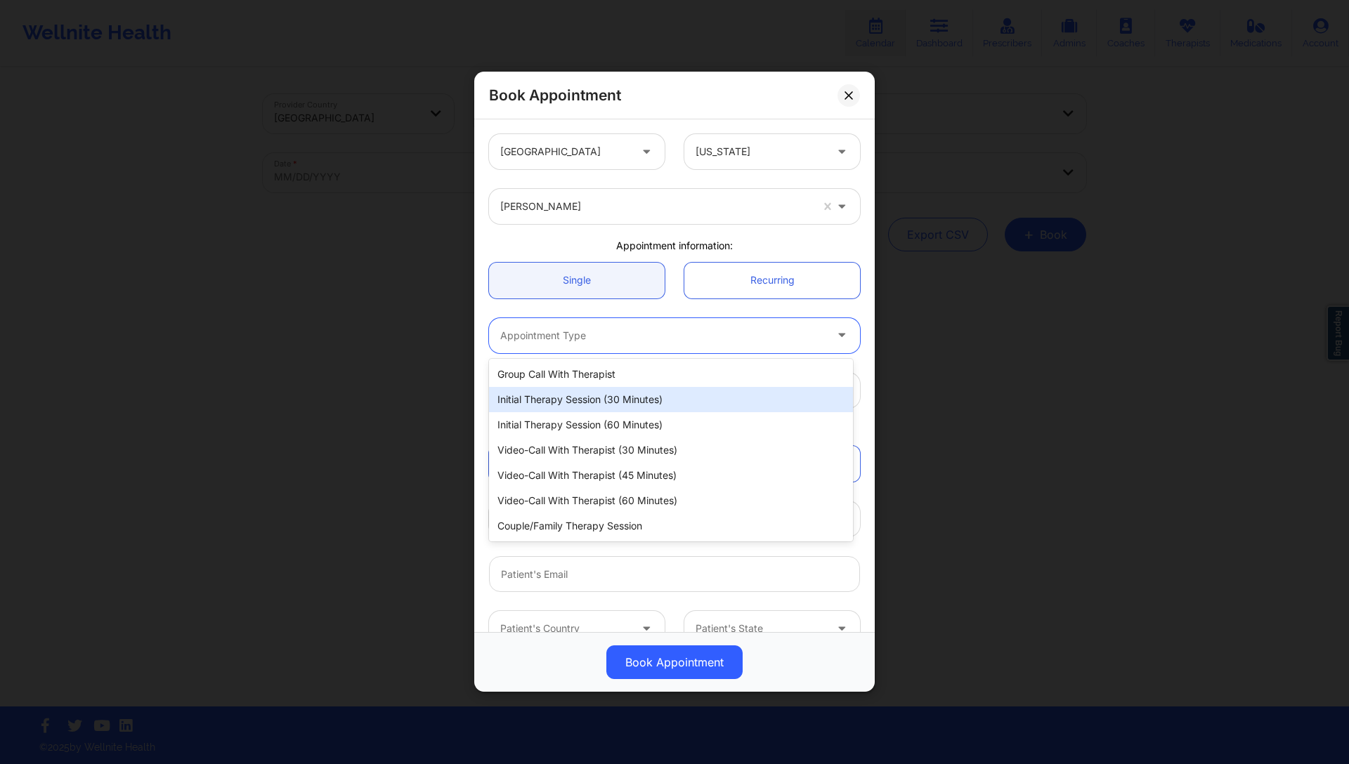
click at [624, 407] on div "Initial Therapy Session (30 minutes)" at bounding box center [671, 399] width 364 height 25
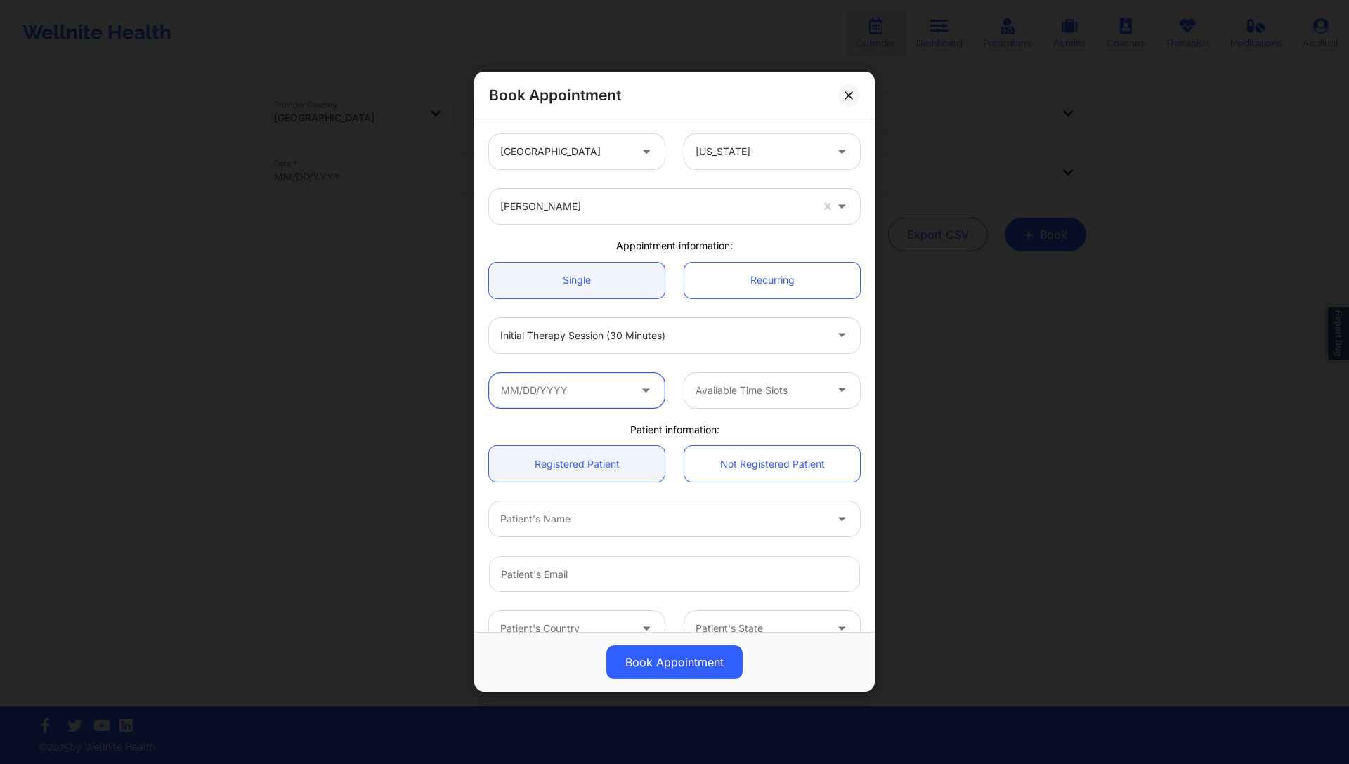
click at [630, 384] on input "text" at bounding box center [577, 390] width 176 height 35
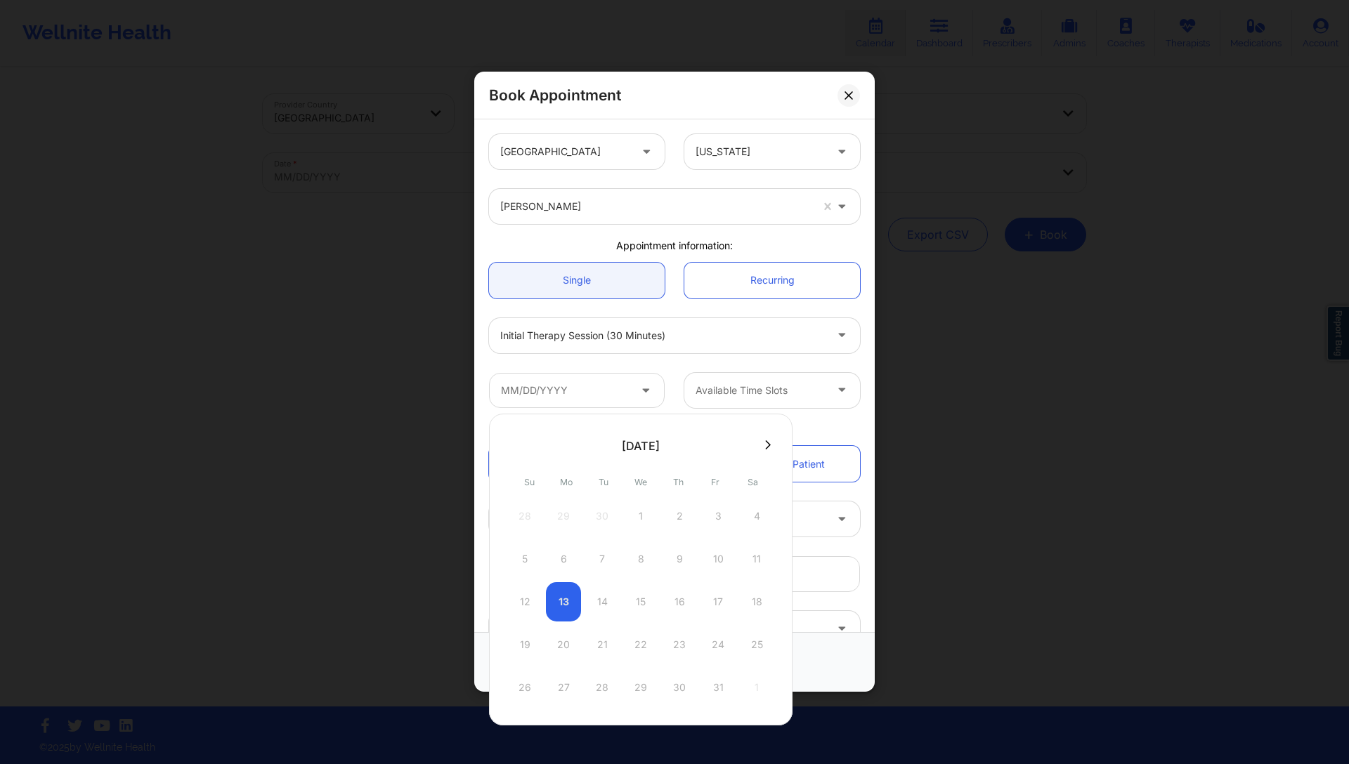
click at [652, 651] on div "19 20 21 22 23 24 25" at bounding box center [640, 644] width 267 height 39
click at [765, 449] on icon at bounding box center [768, 445] width 6 height 11
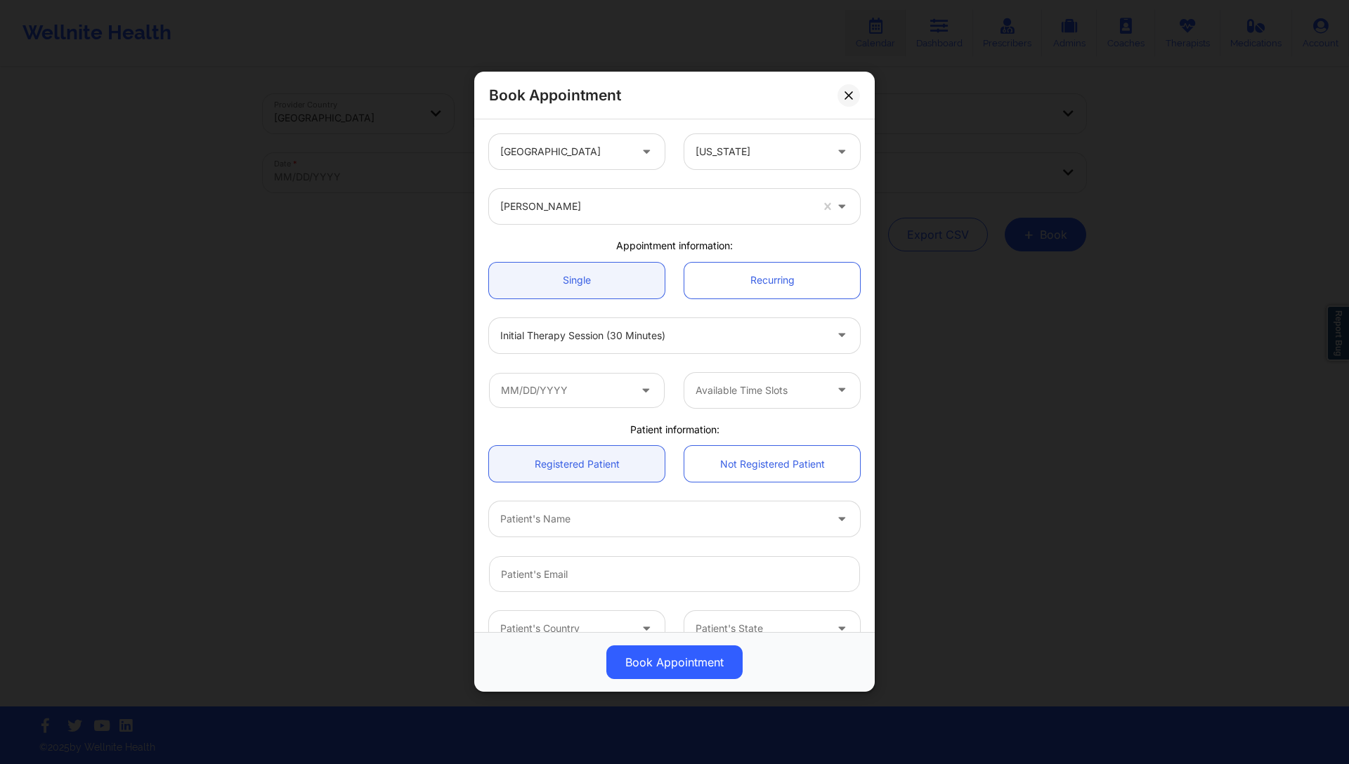
click at [1118, 160] on div "Book Appointment United States Alabama Yilian Montes de Oca Appointment informa…" at bounding box center [674, 382] width 1349 height 764
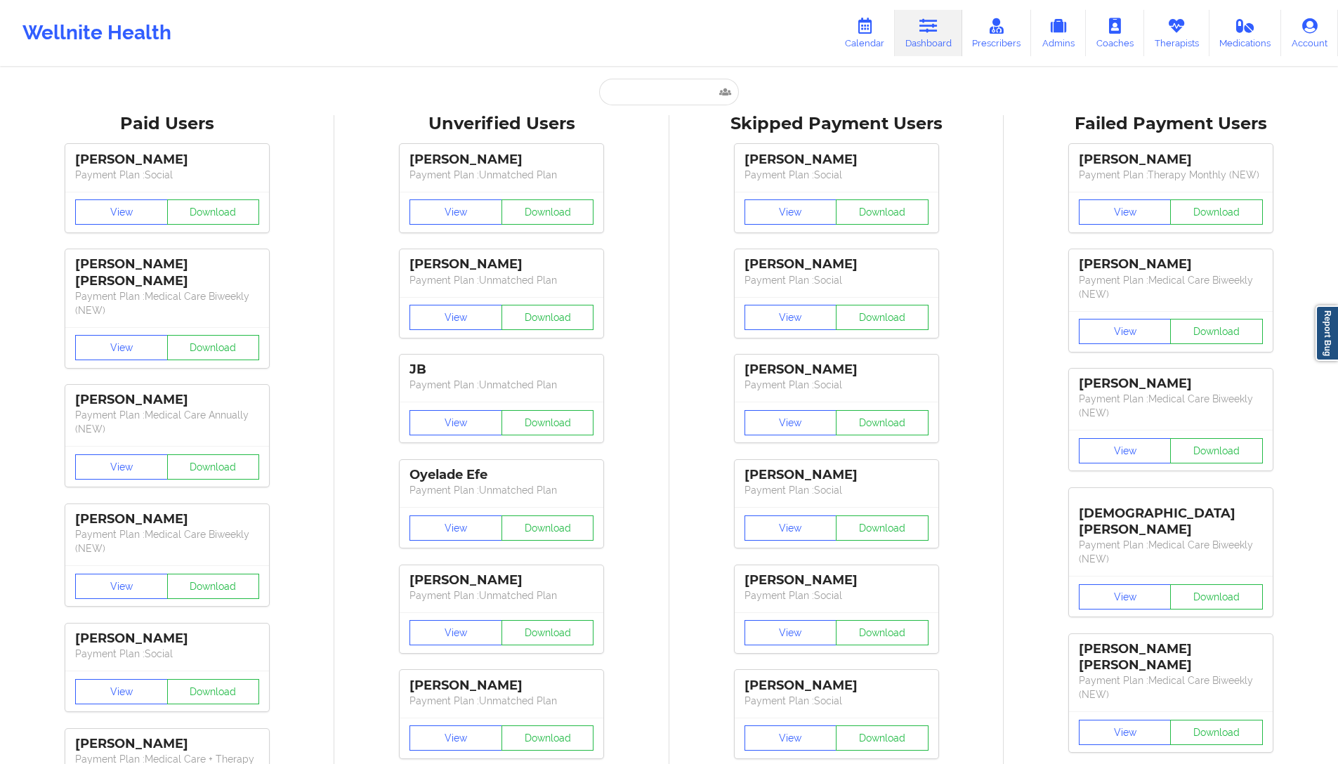
click at [586, 37] on div "Wellnite Health Calendar Dashboard Prescribers Admins Coaches Therapists Medica…" at bounding box center [669, 33] width 1338 height 56
click at [877, 33] on link "Calendar" at bounding box center [864, 33] width 60 height 46
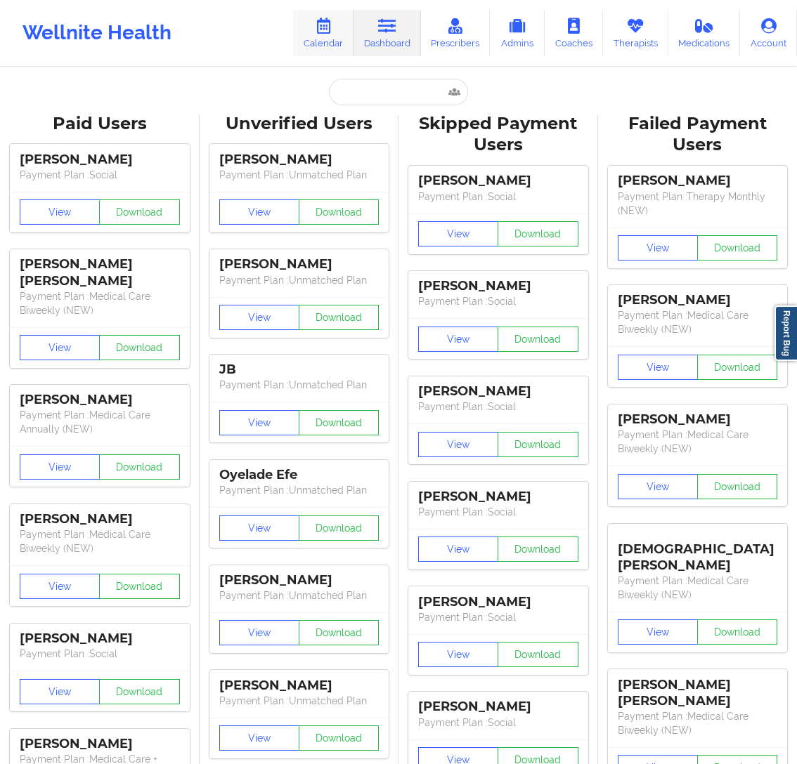
click at [336, 34] on link "Calendar" at bounding box center [323, 33] width 60 height 46
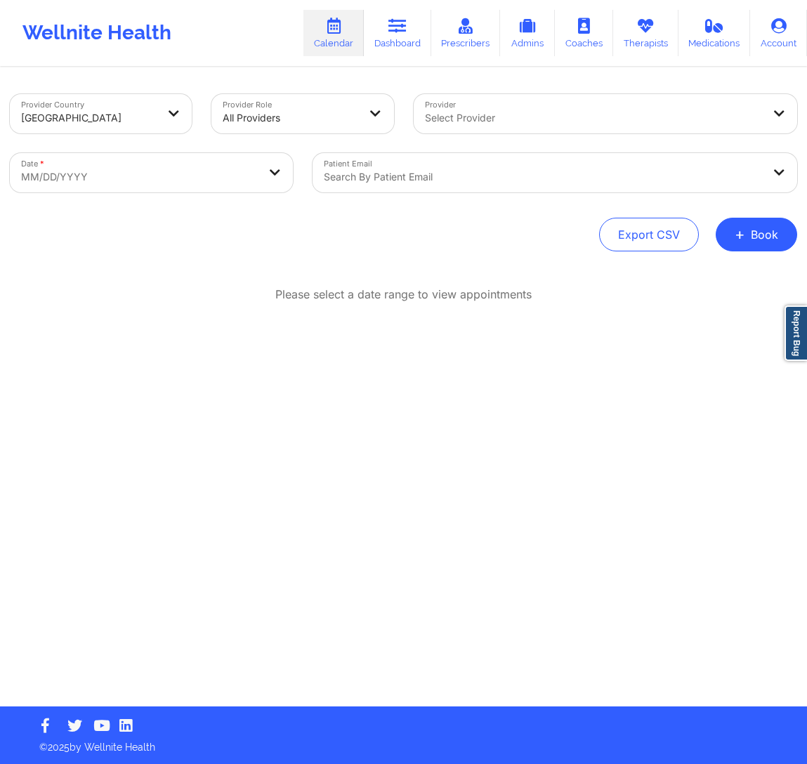
click at [712, 169] on div at bounding box center [543, 177] width 439 height 17
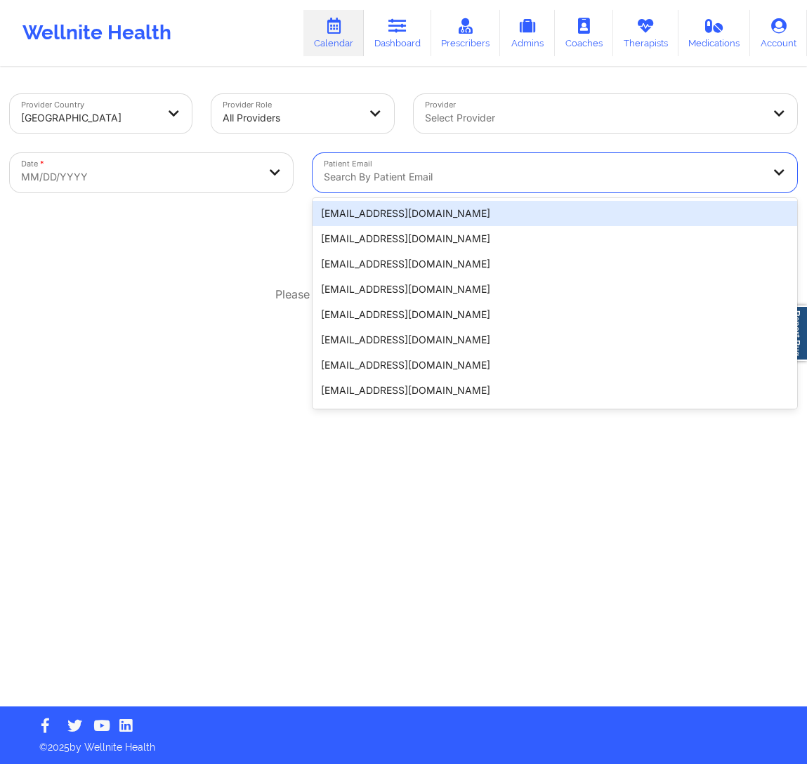
click at [613, 140] on div "Provider Select Provider" at bounding box center [606, 113] width 404 height 59
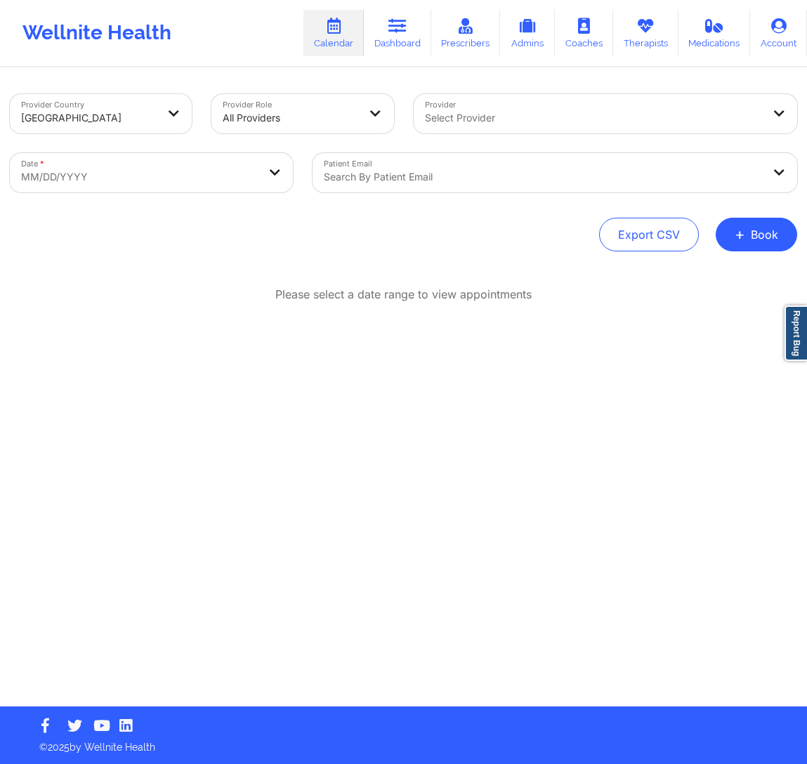
click at [134, 178] on body "Wellnite Health Calendar Dashboard Prescribers Admins Coaches Therapists Medica…" at bounding box center [403, 382] width 807 height 764
select select "2025-8"
select select "2025-9"
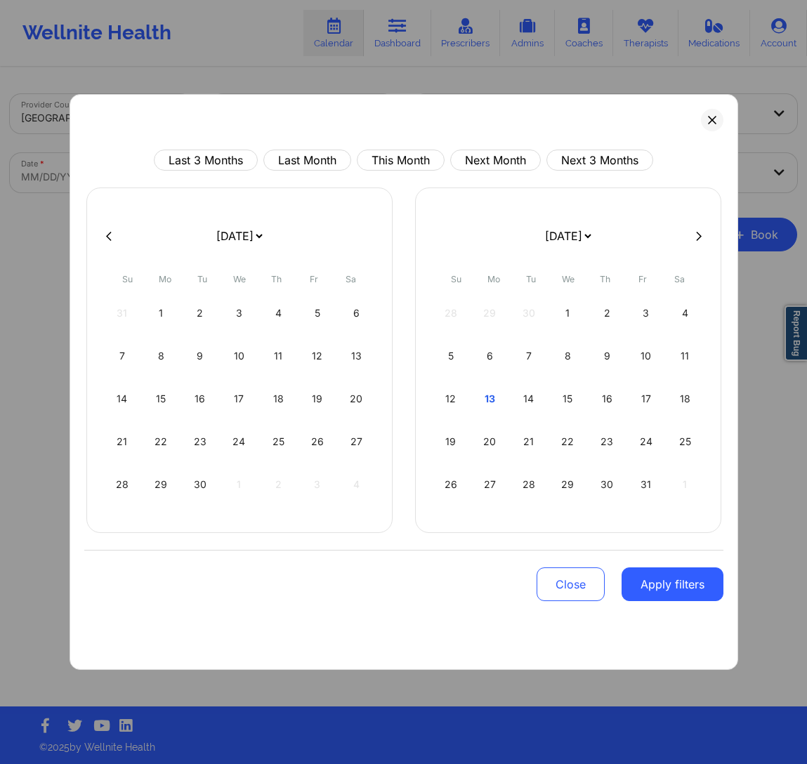
click at [692, 242] on button at bounding box center [699, 236] width 14 height 12
select select "2025-9"
select select "2025-10"
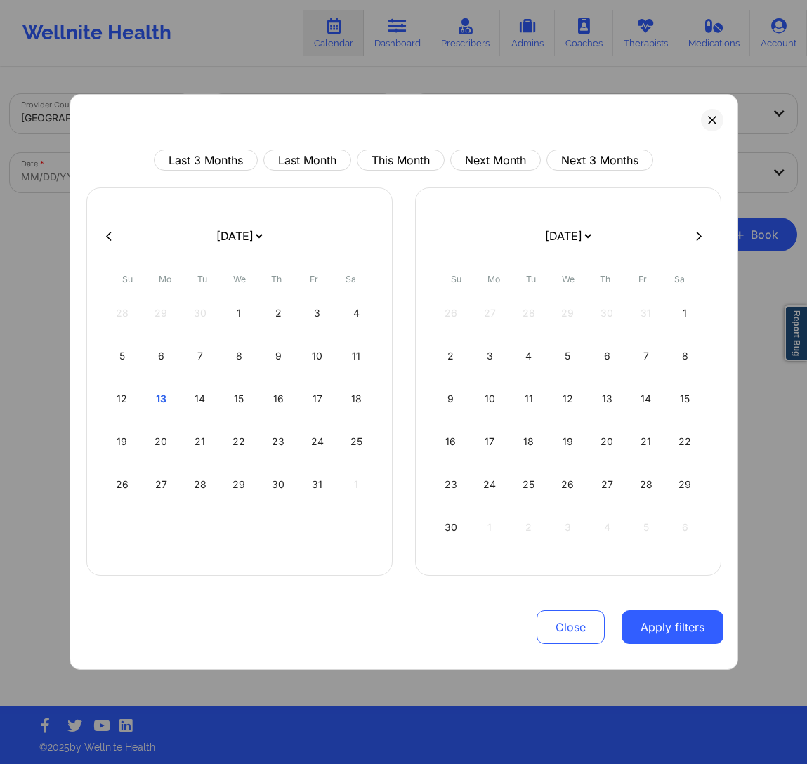
click at [692, 242] on button at bounding box center [699, 236] width 14 height 12
select select "2026-0"
select select "2026-1"
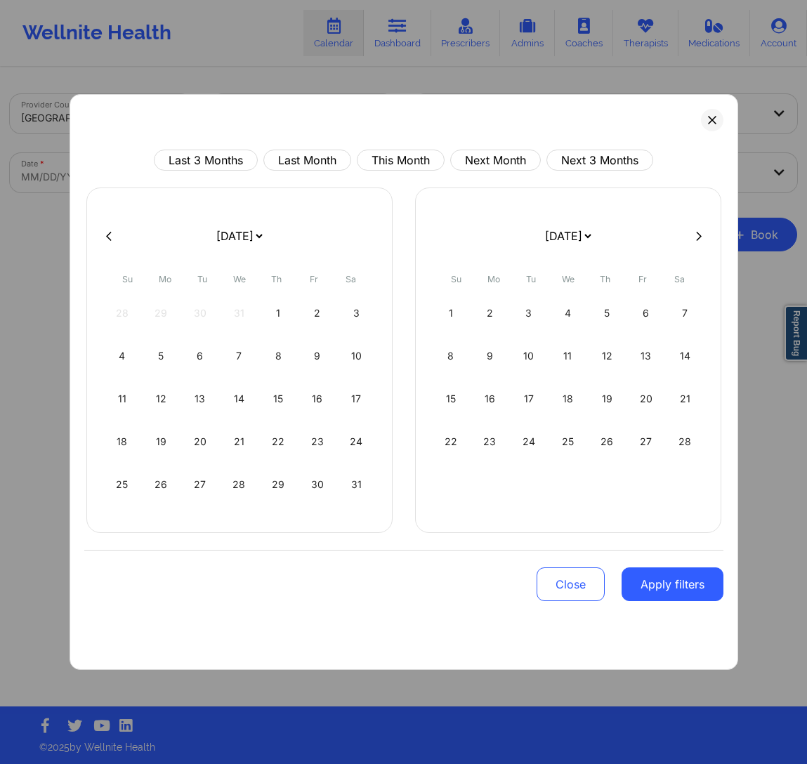
click at [692, 242] on button at bounding box center [699, 236] width 14 height 12
select select "2026-3"
select select "2026-4"
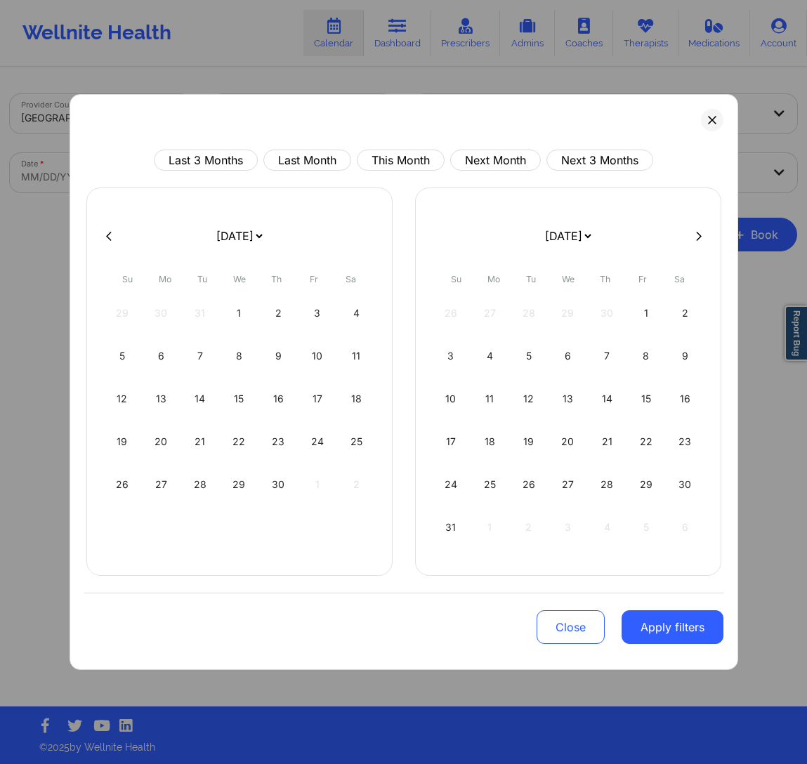
click at [692, 242] on button at bounding box center [699, 236] width 14 height 12
select select "2026-4"
select select "2026-5"
click at [713, 121] on icon at bounding box center [712, 120] width 8 height 8
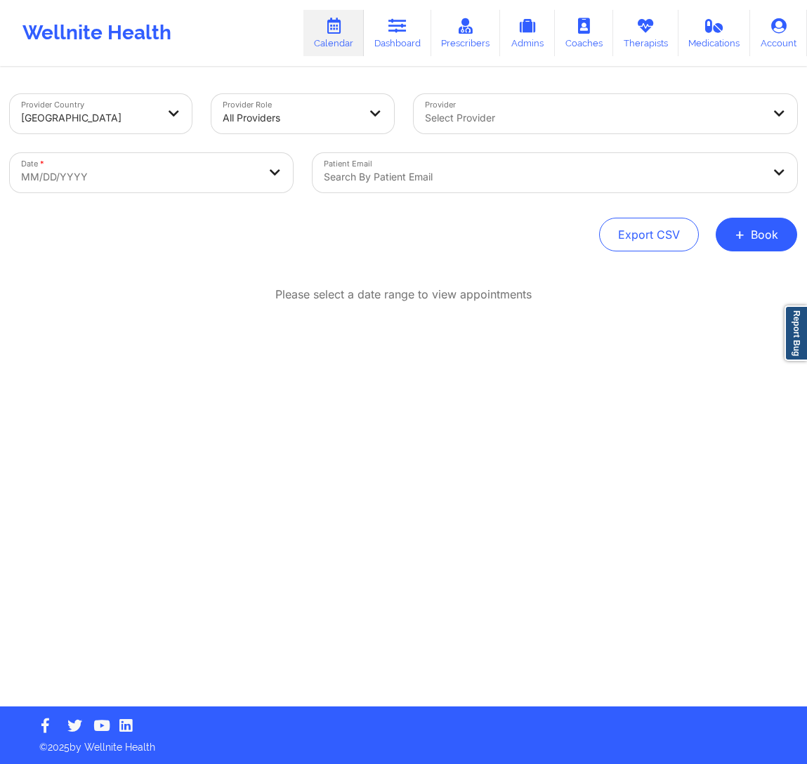
click at [704, 229] on div "Export CSV + Book" at bounding box center [403, 235] width 787 height 34
click at [745, 231] on span "+" at bounding box center [740, 234] width 11 height 8
click at [738, 274] on button "Therapy Session" at bounding box center [732, 279] width 107 height 23
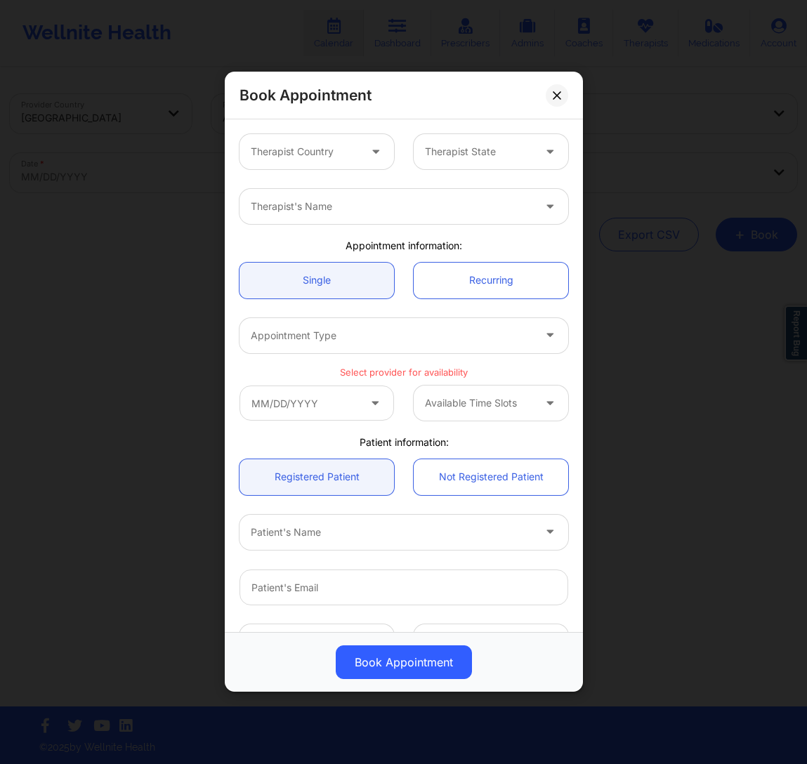
drag, startPoint x: 391, startPoint y: 395, endPoint x: 368, endPoint y: 400, distance: 22.9
click at [391, 395] on div at bounding box center [317, 403] width 174 height 35
click at [364, 400] on input "text" at bounding box center [317, 403] width 155 height 35
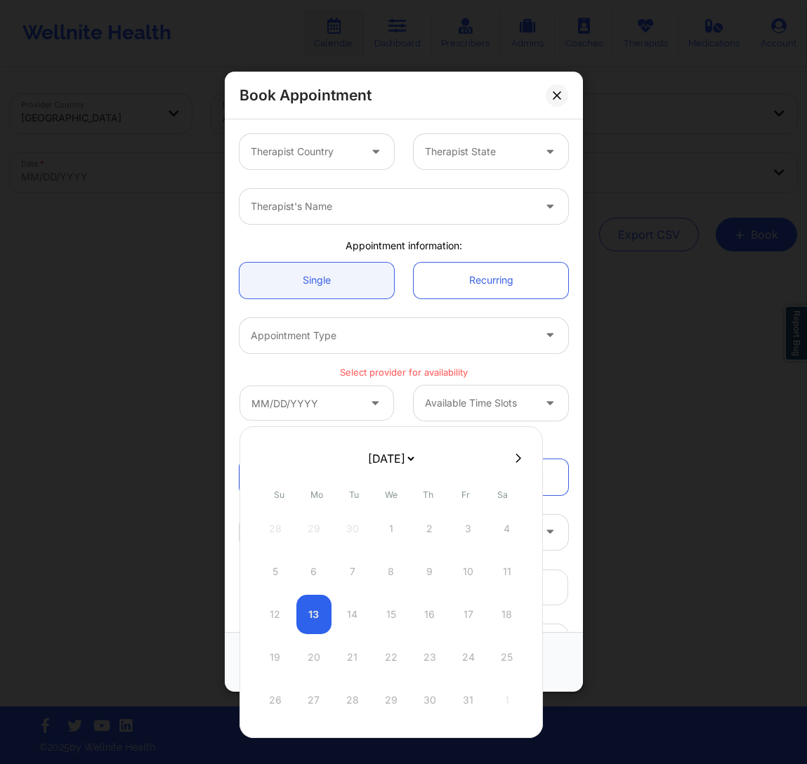
click at [406, 455] on select "[DATE] [DATE] [DATE] [DATE] [DATE] [DATE] [DATE] [DATE] [DATE] [DATE] [DATE] [D…" at bounding box center [390, 459] width 51 height 28
